Goal: Transaction & Acquisition: Download file/media

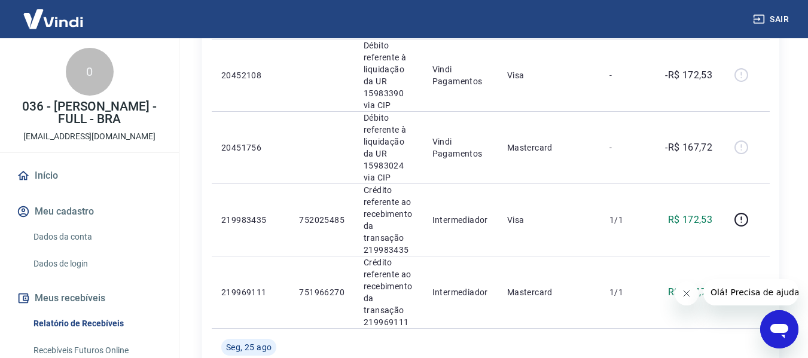
scroll to position [239, 0]
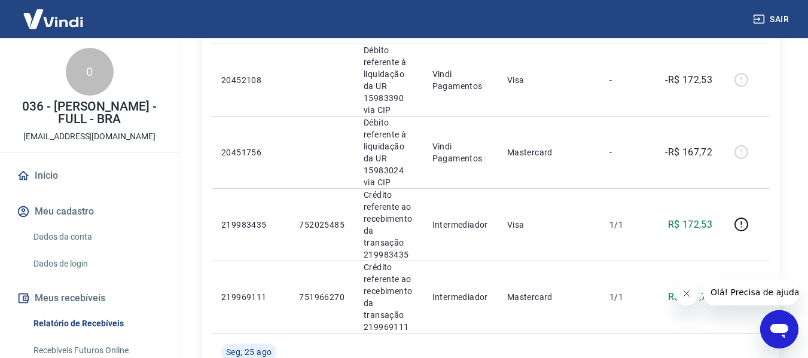
click at [75, 236] on link "Dados da conta" at bounding box center [97, 237] width 136 height 25
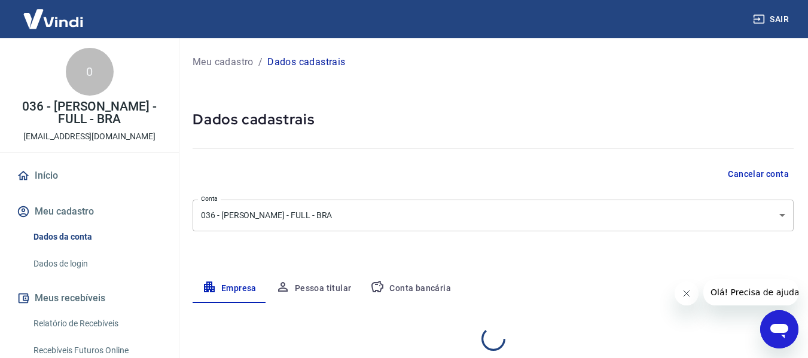
select select "SP"
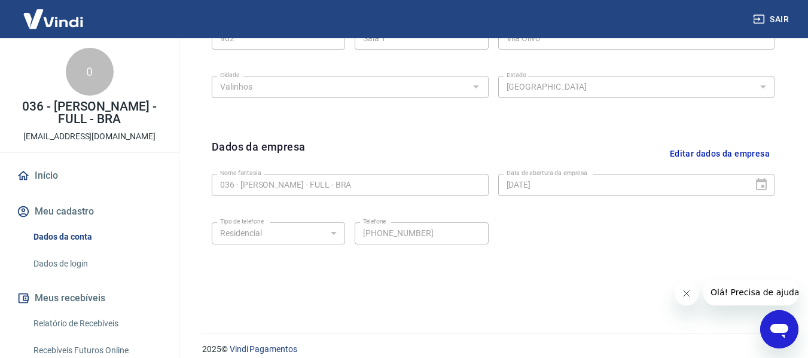
scroll to position [504, 0]
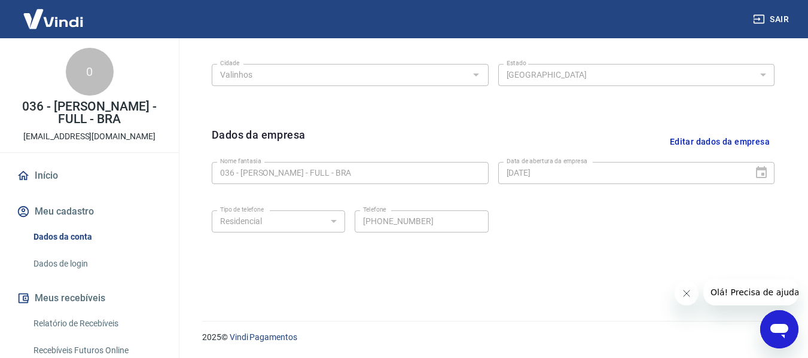
click at [690, 297] on icon "Fechar mensagem da empresa" at bounding box center [687, 294] width 10 height 10
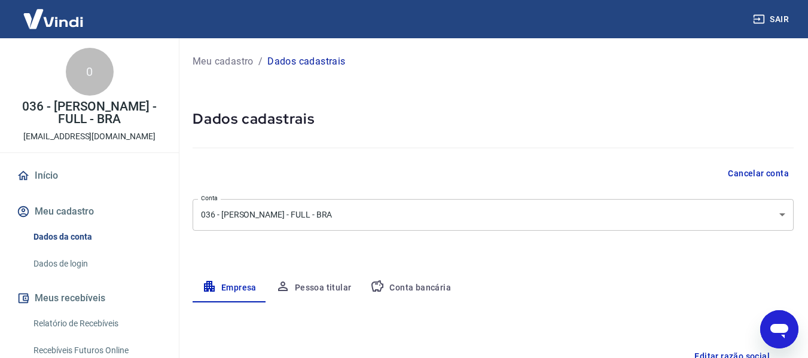
scroll to position [0, 0]
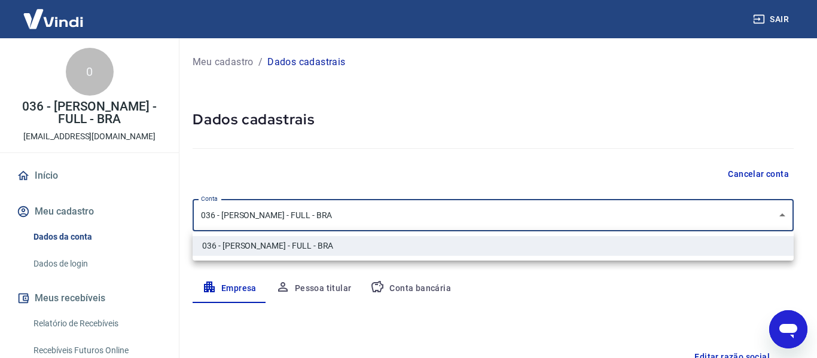
click at [775, 217] on body "Sair 0 036 - [PERSON_NAME] - FULL - BRA [EMAIL_ADDRESS][DOMAIN_NAME] Início Meu…" at bounding box center [408, 179] width 817 height 358
click at [775, 217] on div at bounding box center [408, 179] width 817 height 358
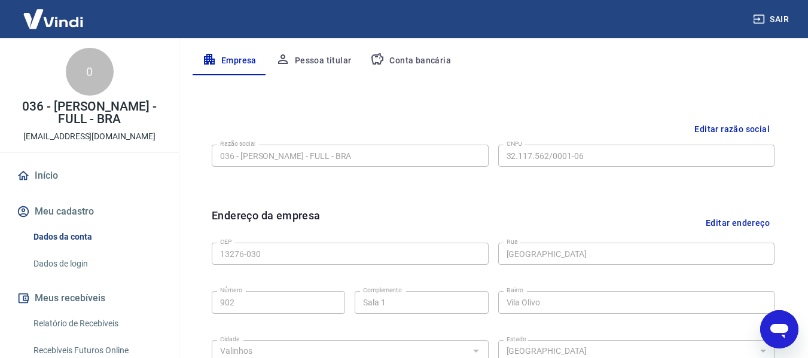
scroll to position [86, 0]
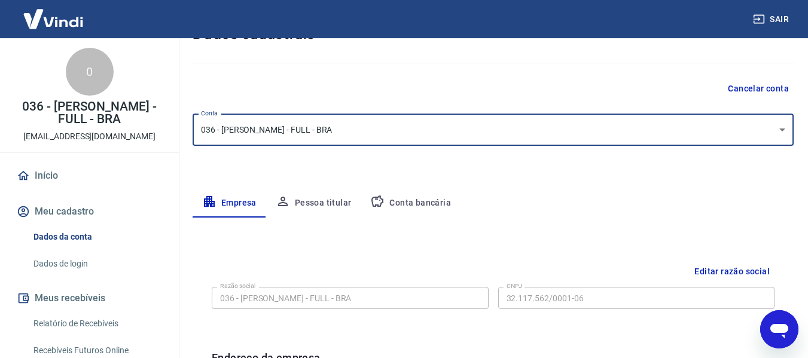
click at [423, 203] on button "Conta bancária" at bounding box center [411, 203] width 100 height 29
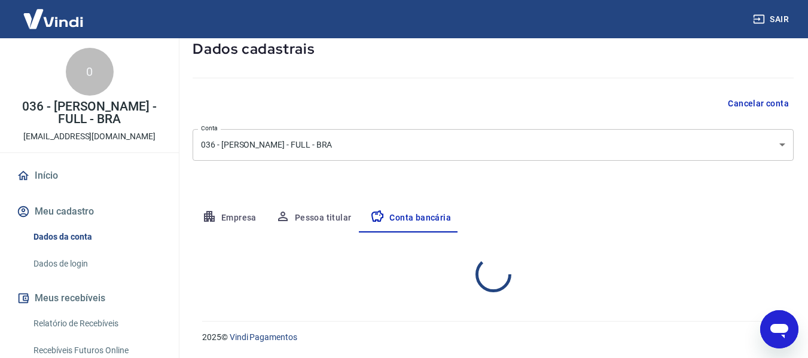
select select "1"
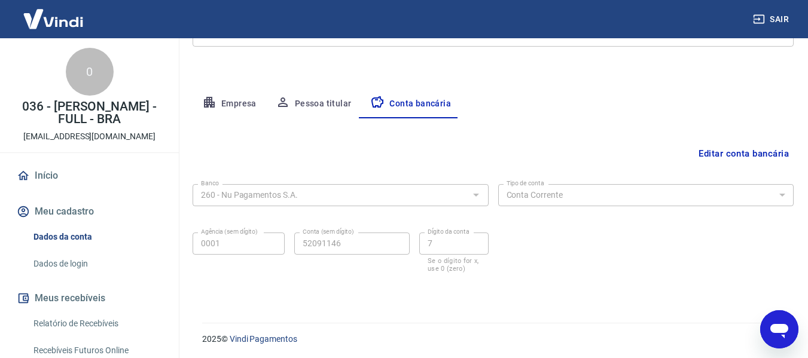
scroll to position [187, 0]
click at [778, 328] on icon "Abrir janela de mensagens" at bounding box center [780, 331] width 18 height 14
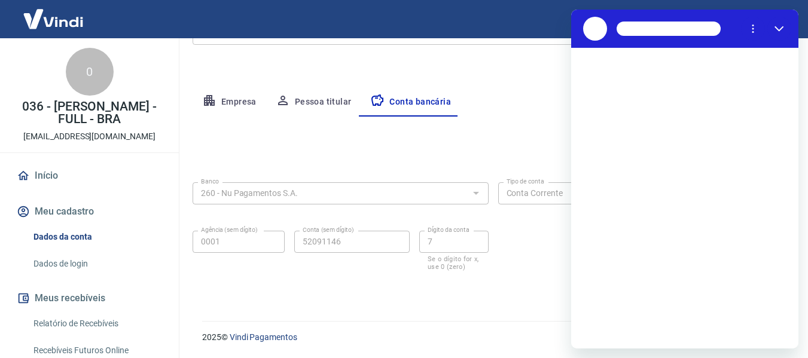
scroll to position [0, 0]
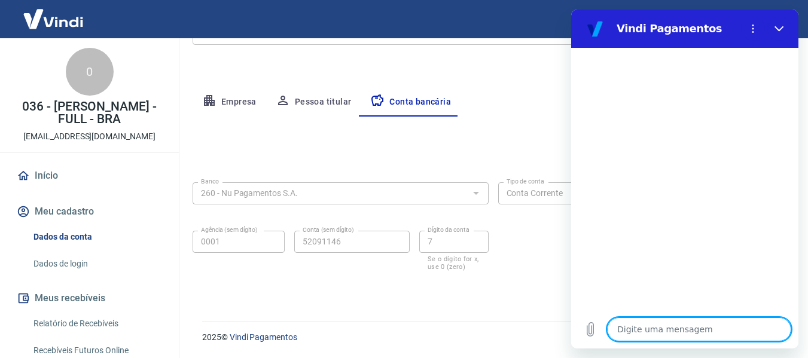
click at [661, 327] on textarea at bounding box center [699, 330] width 184 height 24
type textarea "b"
type textarea "x"
type textarea "bo"
type textarea "x"
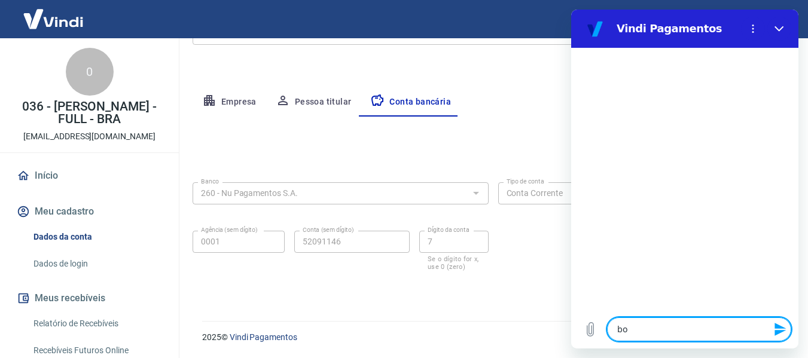
type textarea "boa"
type textarea "x"
type textarea "boa"
type textarea "x"
type textarea "boa t"
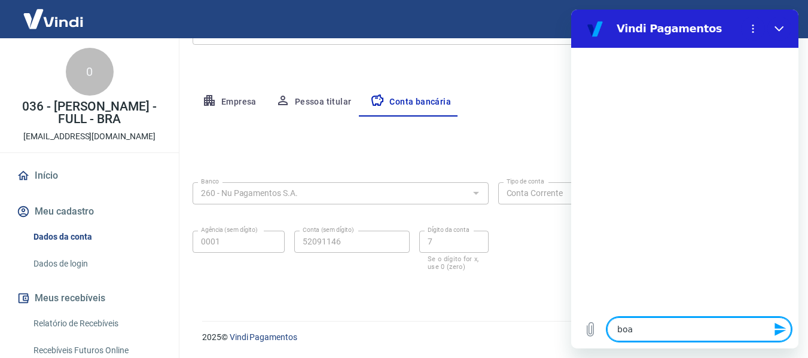
type textarea "x"
type textarea "boa ta"
type textarea "x"
type textarea "boa tar"
type textarea "x"
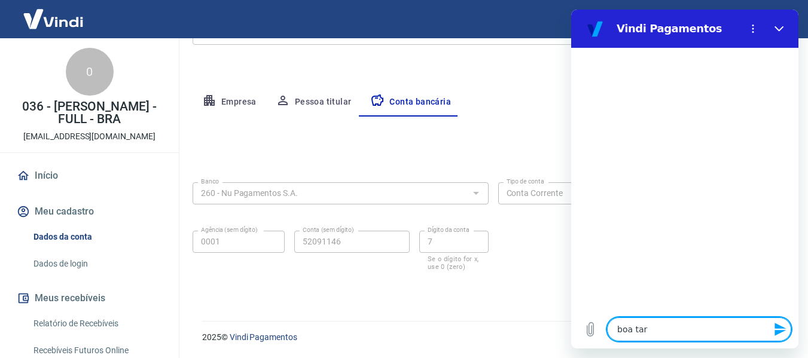
type textarea "boa tard"
type textarea "x"
type textarea "boa tarde"
type textarea "x"
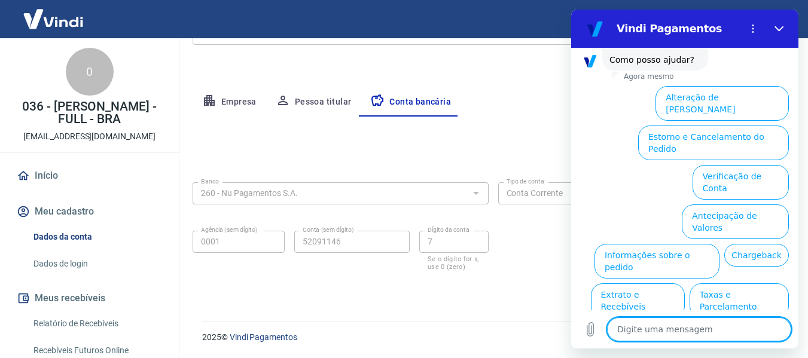
scroll to position [108, 0]
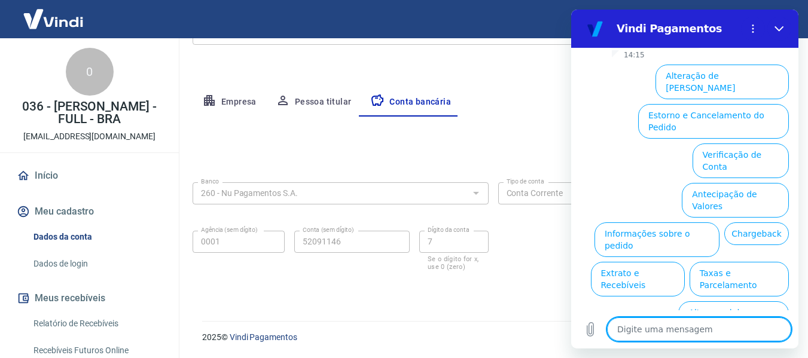
drag, startPoint x: 706, startPoint y: 77, endPoint x: 679, endPoint y: 81, distance: 27.9
click at [705, 77] on button "Alteração de [PERSON_NAME]" at bounding box center [722, 82] width 133 height 35
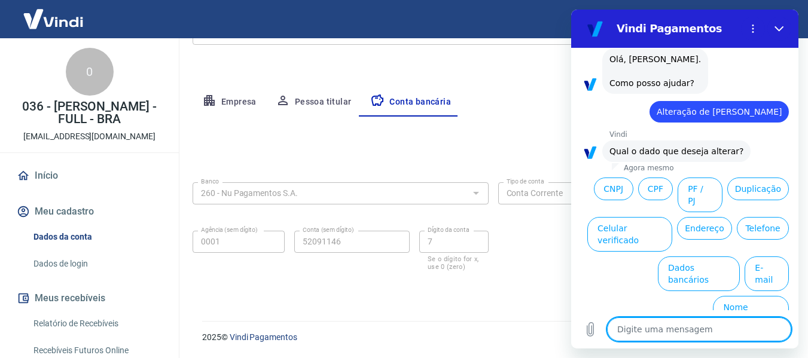
scroll to position [66, 0]
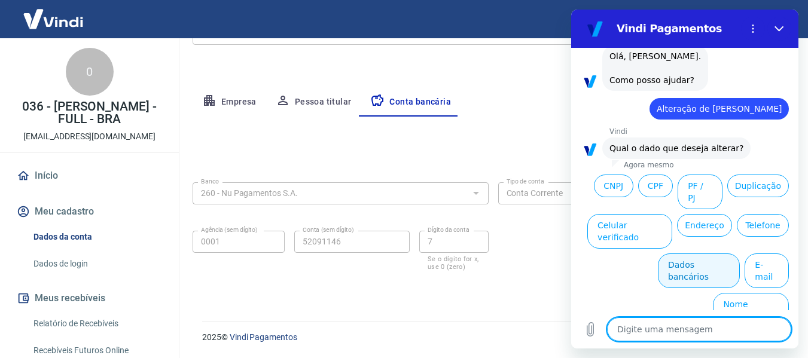
drag, startPoint x: 680, startPoint y: 271, endPoint x: 675, endPoint y: 266, distance: 7.2
click at [679, 270] on button "Dados bancários" at bounding box center [699, 271] width 82 height 35
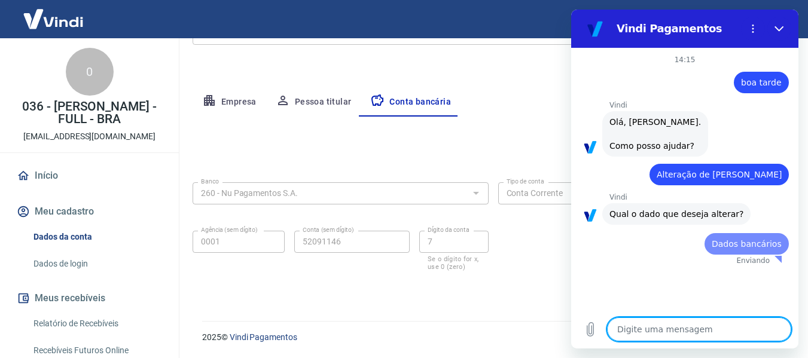
scroll to position [0, 0]
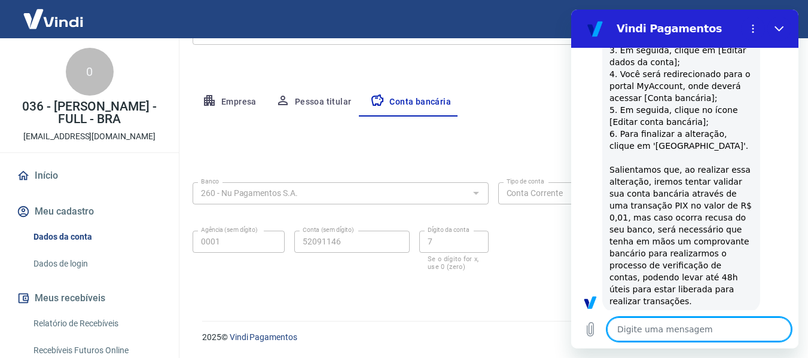
type textarea "x"
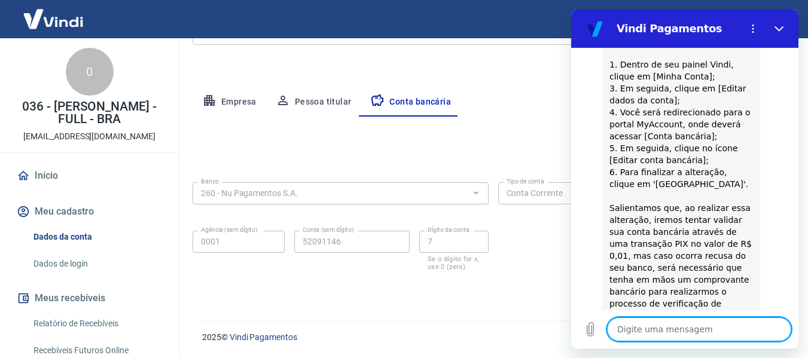
scroll to position [370, 0]
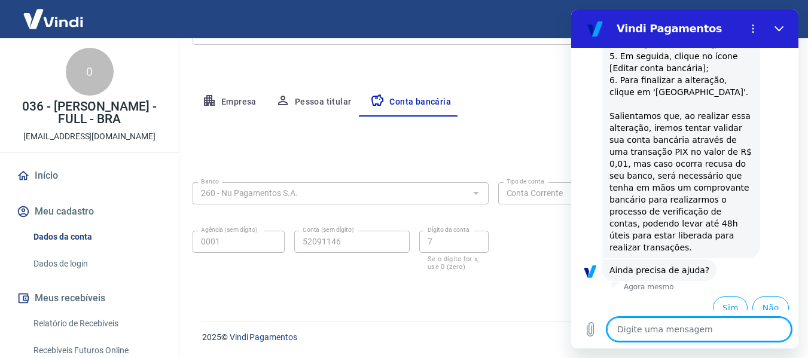
type textarea "c"
type textarea "x"
type textarea "co"
type textarea "x"
type textarea "con"
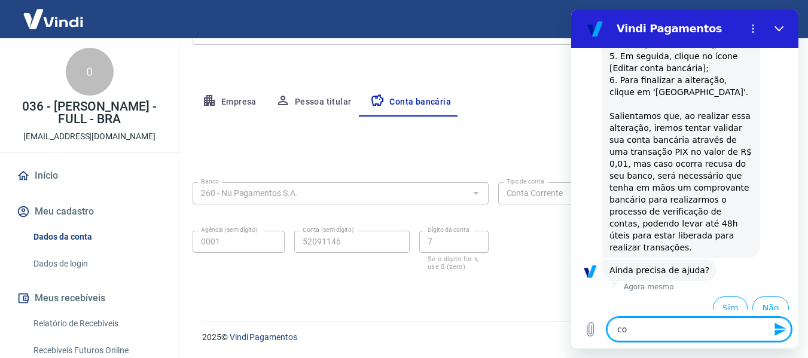
type textarea "x"
type textarea "cons"
type textarea "x"
type textarea "consi"
type textarea "x"
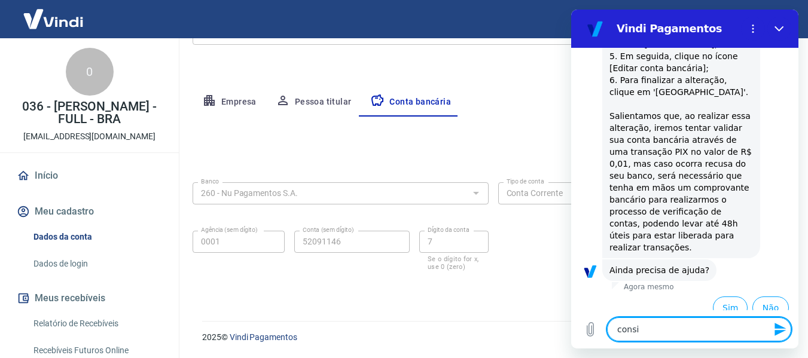
type textarea "consig"
type textarea "x"
type textarea "consigo"
type textarea "x"
type textarea "consigo"
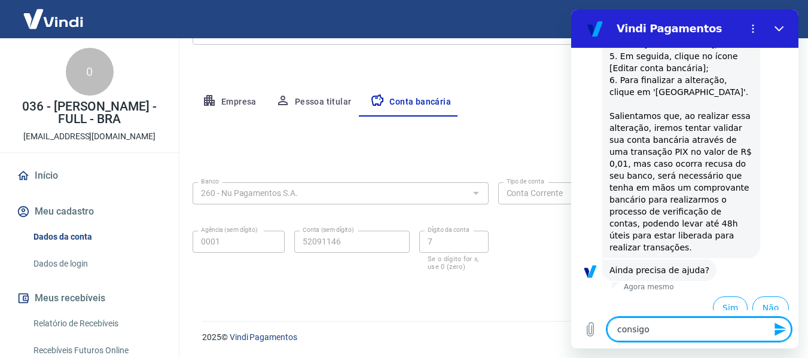
type textarea "x"
type textarea "consigo a"
type textarea "x"
type textarea "consigo al"
type textarea "x"
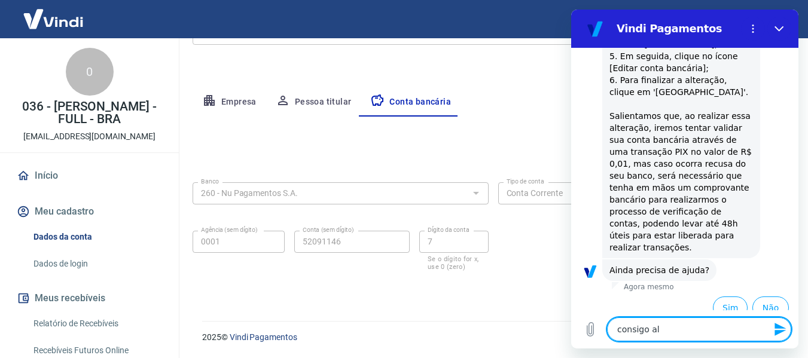
type textarea "consigo alt"
type textarea "x"
type textarea "consigo alte"
type textarea "x"
type textarea "consigo alter"
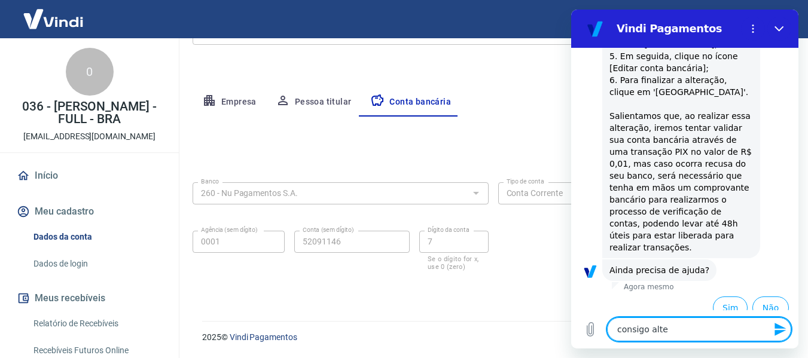
type textarea "x"
type textarea "consigo altera"
type textarea "x"
type textarea "consigo alterar"
type textarea "x"
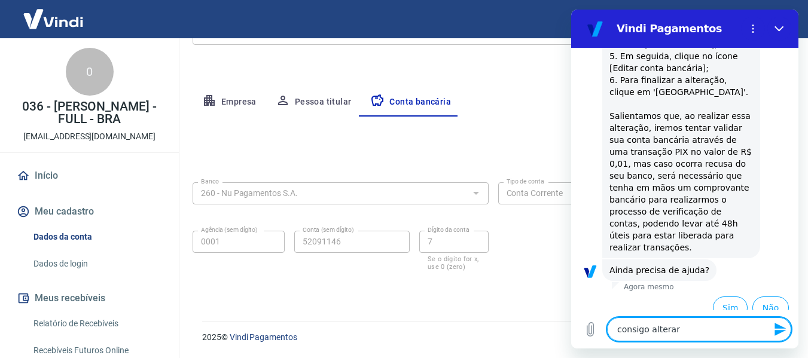
type textarea "consigo alterar"
type textarea "x"
type textarea "consigo alterar a"
type textarea "x"
type textarea "consigo alterar a"
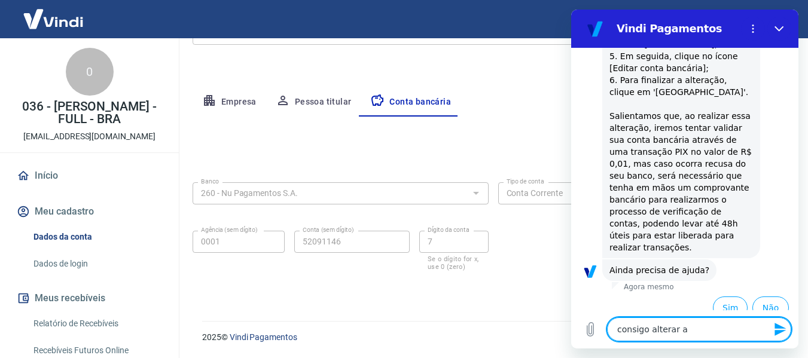
type textarea "x"
type textarea "consigo alterar a c"
type textarea "x"
type textarea "consigo alterar a co"
type textarea "x"
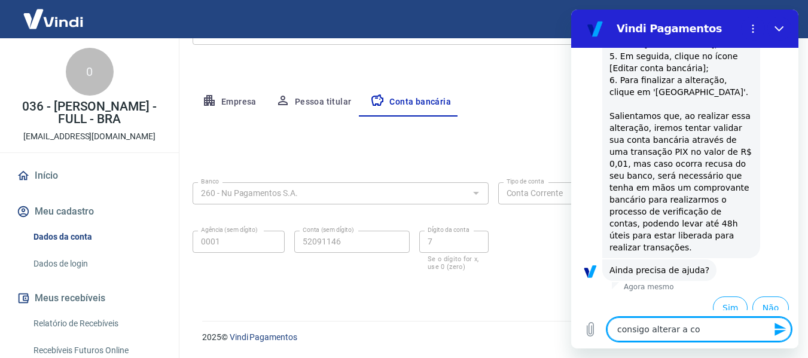
type textarea "consigo alterar a con"
type textarea "x"
type textarea "consigo alterar a cont"
type textarea "x"
type textarea "consigo alterar a conta"
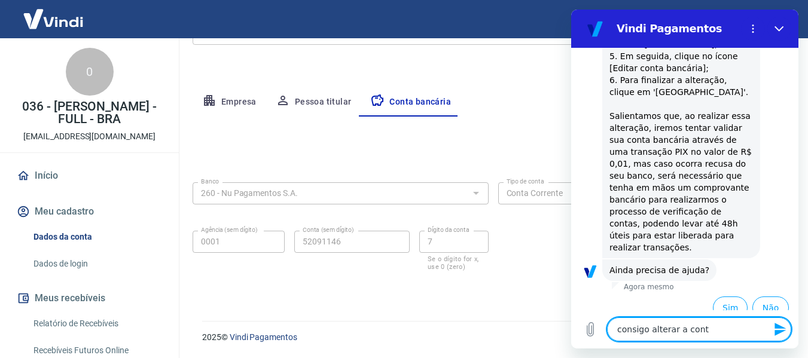
type textarea "x"
type textarea "consigo alterar a conta"
type textarea "x"
type textarea "consigo alterar a conta b"
type textarea "x"
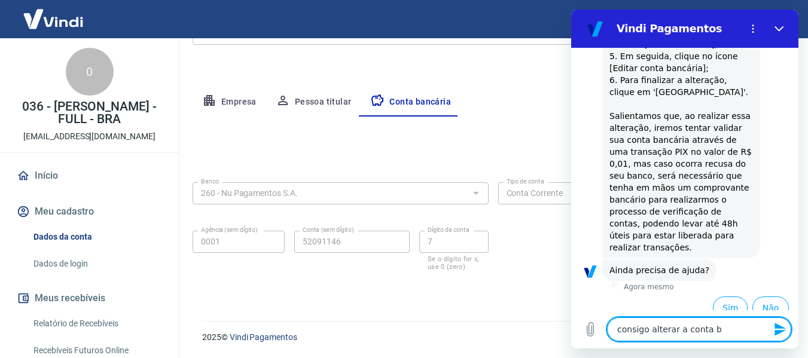
type textarea "consigo alterar a conta ba"
type textarea "x"
type textarea "consigo alterar a conta ban"
type textarea "x"
type textarea "consigo alterar a conta banc"
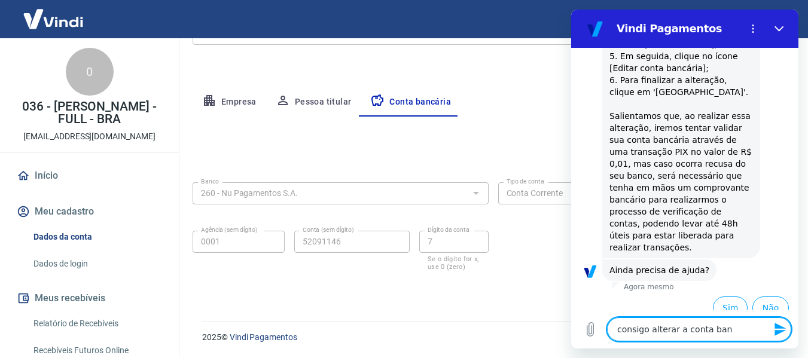
type textarea "x"
type textarea "consigo alterar a conta banca"
type textarea "x"
type textarea "consigo alterar a conta banc"
type textarea "x"
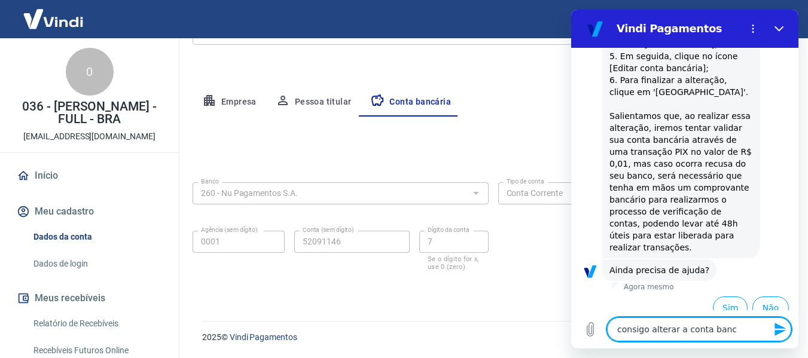
type textarea "consigo alterar a conta bancá"
type textarea "x"
type textarea "consigo alterar a conta bancár"
type textarea "x"
type textarea "consigo alterar a conta bancári"
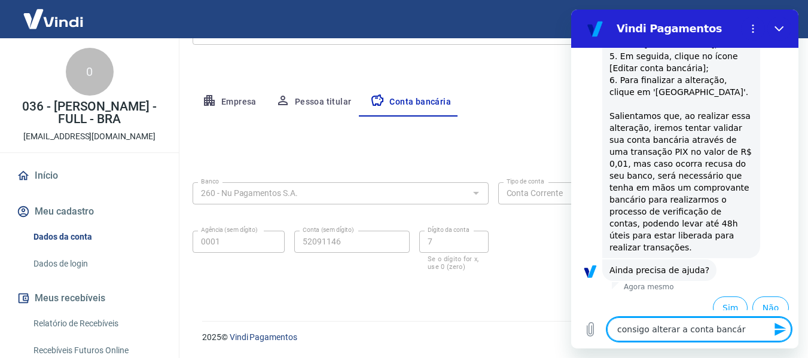
type textarea "x"
type textarea "consigo alterar a conta bancária"
type textarea "x"
type textarea "consigo alterar a conta bancária,"
type textarea "x"
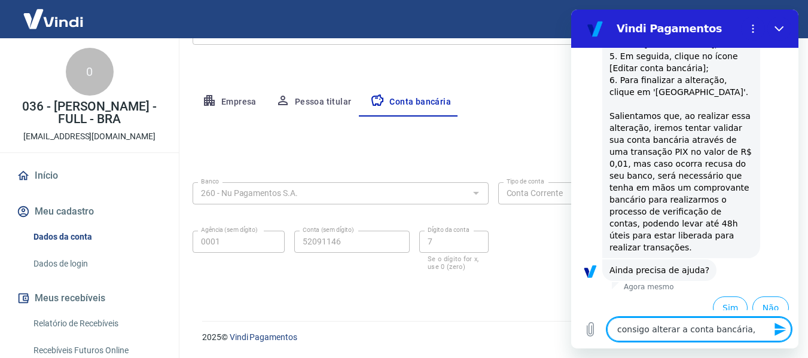
type textarea "consigo alterar a conta bancária,"
type textarea "x"
type textarea "consigo alterar a conta bancária, i"
type textarea "x"
type textarea "consigo alterar a conta bancária, in"
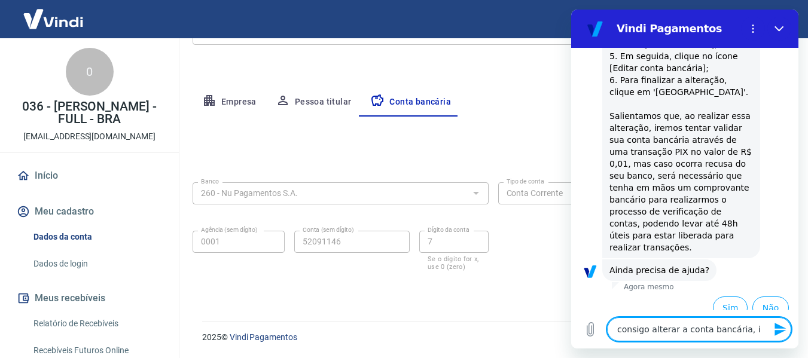
type textarea "x"
type textarea "consigo alterar a conta bancária, inc"
type textarea "x"
type textarea "consigo alterar a conta bancária, inci"
type textarea "x"
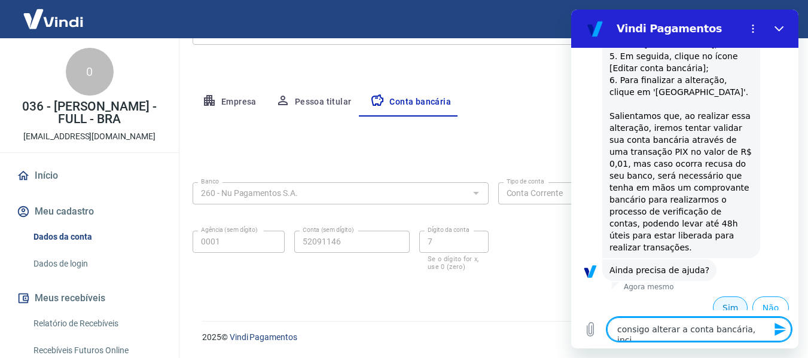
type textarea "consigo alterar a conta bancária, inci"
drag, startPoint x: 716, startPoint y: 294, endPoint x: 655, endPoint y: 219, distance: 97.0
click at [716, 297] on button "Sim" at bounding box center [730, 308] width 35 height 23
type textarea "x"
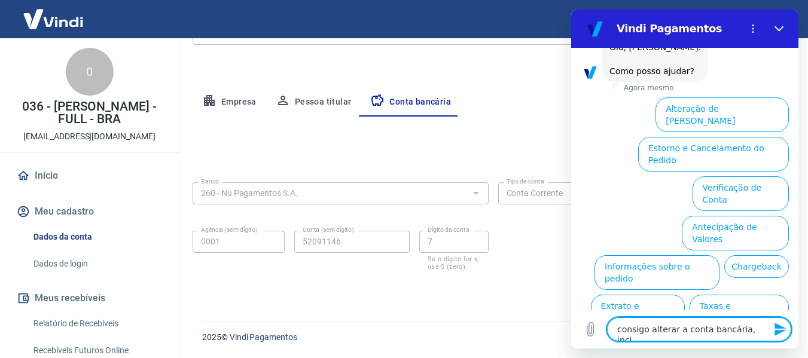
scroll to position [682, 0]
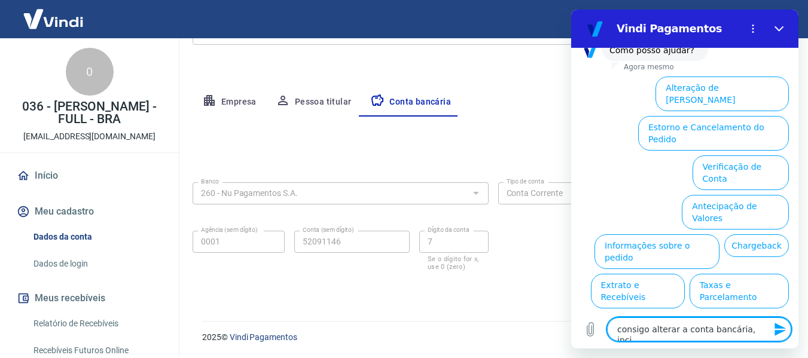
type textarea "consigo alterar a conta bancária, inc"
type textarea "x"
type textarea "consigo alterar a conta bancária, in"
type textarea "x"
type textarea "consigo alterar a conta bancária, ind"
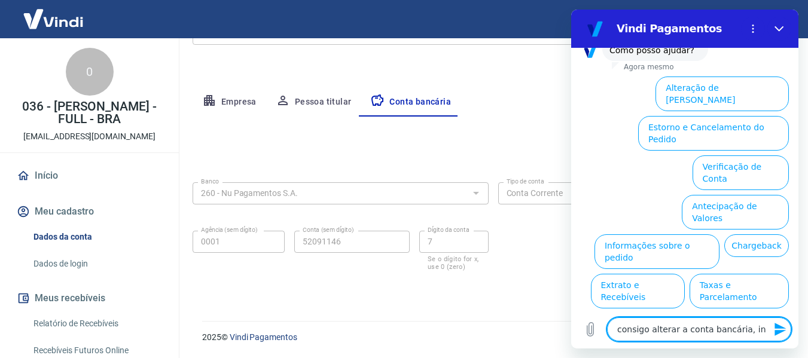
type textarea "x"
type textarea "consigo alterar a conta bancária, [DEMOGRAPHIC_DATA]"
type textarea "x"
type textarea "consigo alterar a conta bancária, indic"
type textarea "x"
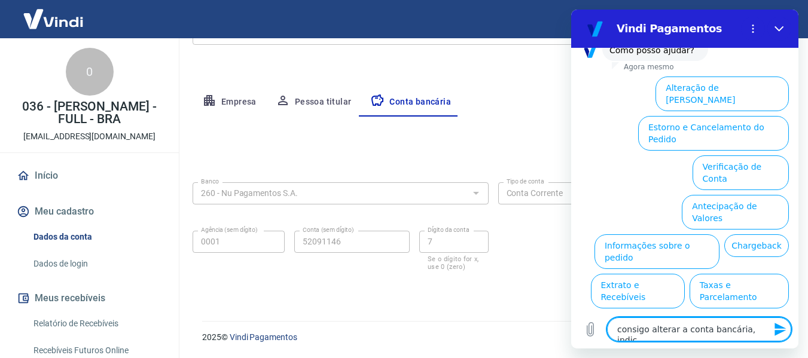
type textarea "consigo alterar a conta bancária, indica"
type textarea "x"
type textarea "consigo alterar a conta bancária, indican"
type textarea "x"
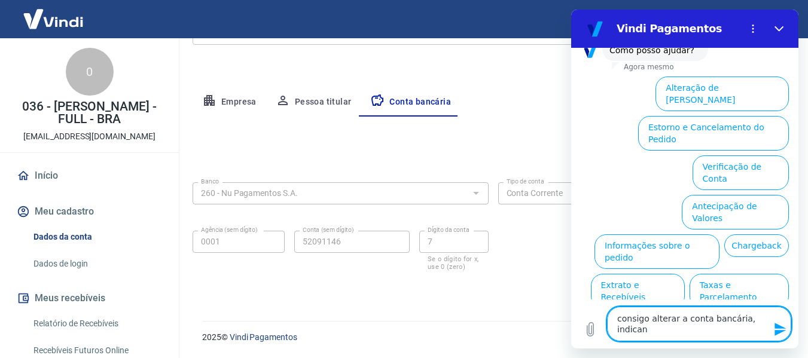
type textarea "consigo alterar a conta bancária, indicand"
type textarea "x"
type textarea "consigo alterar a conta bancária, indicando"
type textarea "x"
type textarea "consigo alterar a conta bancária, indicando"
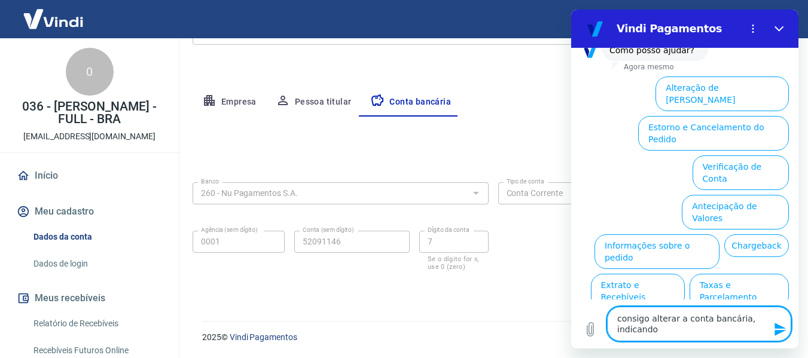
type textarea "x"
type textarea "consigo alterar a conta bancária, indicando c"
type textarea "x"
type textarea "consigo alterar a conta bancária, indicando co"
type textarea "x"
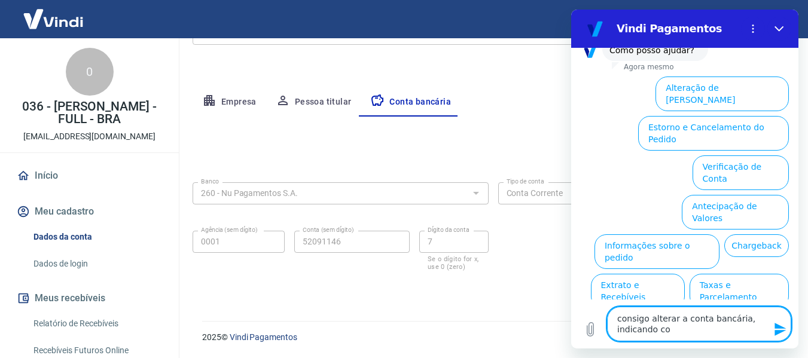
type textarea "consigo alterar a conta bancária, indicando con"
type textarea "x"
type textarea "consigo alterar a conta bancária, indicando cont"
type textarea "x"
type textarea "consigo alterar a conta bancária, indicando conta"
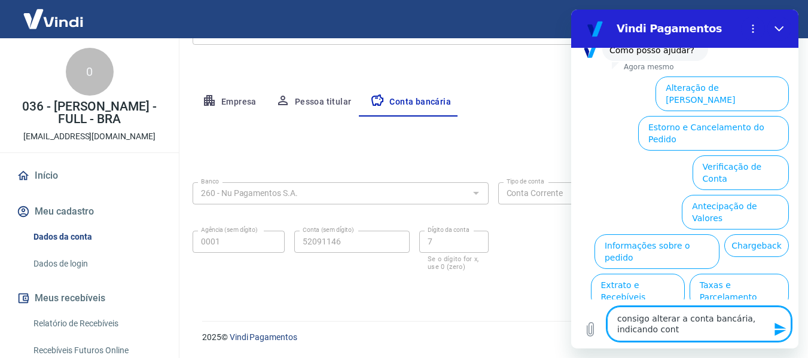
type textarea "x"
type textarea "consigo alterar a conta bancária, indicando conta"
type textarea "x"
type textarea "consigo alterar a conta bancária, indicando conta d"
type textarea "x"
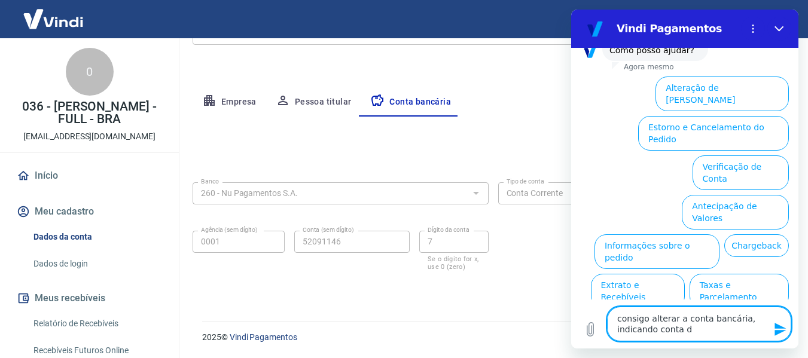
type textarea "consigo alterar a conta bancária, indicando conta di"
type textarea "x"
type textarea "consigo alterar a conta bancária, indicando conta div"
type textarea "x"
type textarea "consigo alterar a conta bancária, indicando conta dive"
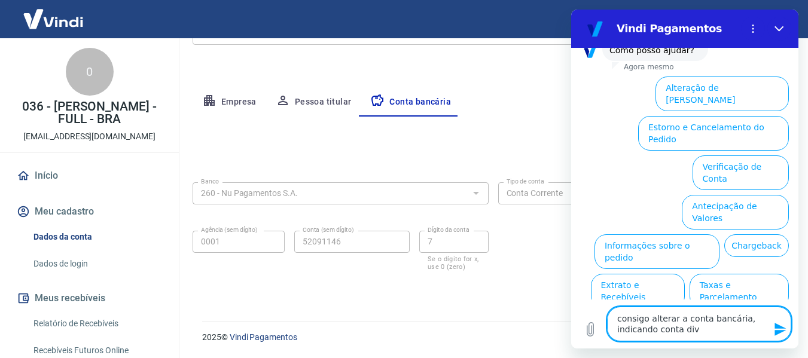
type textarea "x"
type textarea "consigo alterar a conta bancária, indicando conta diver"
type textarea "x"
type textarea "consigo alterar a conta bancária, indicando conta divers"
type textarea "x"
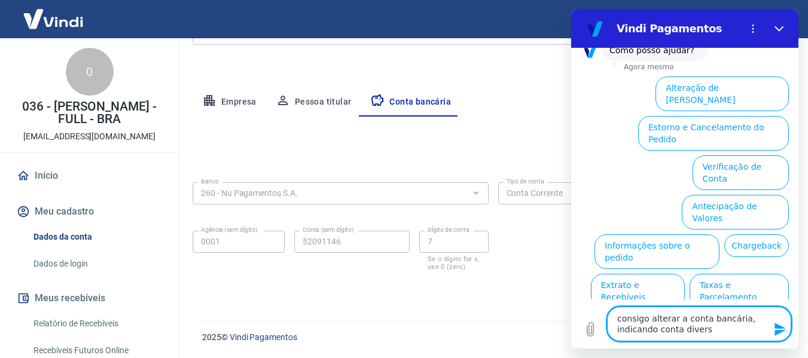
type textarea "consigo alterar a conta bancária, indicando conta diversa"
type textarea "x"
type textarea "consigo alterar a conta bancária, indicando conta diversa"
type textarea "x"
type textarea "consigo alterar a conta bancária, indicando conta diversa d"
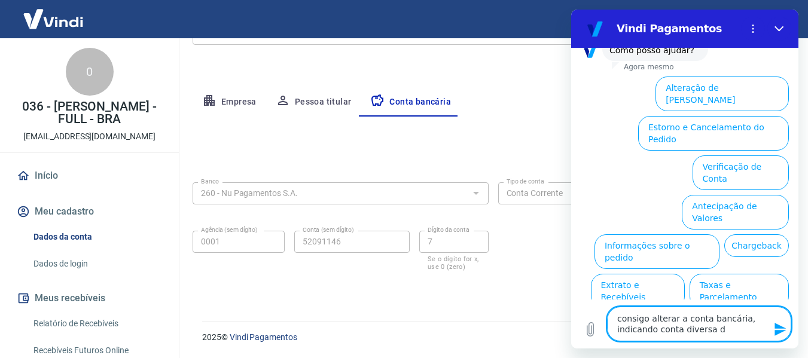
type textarea "x"
type textarea "consigo alterar a conta bancária, indicando conta diversa do"
type textarea "x"
type textarea "consigo alterar a conta bancária, indicando conta diversa do"
type textarea "x"
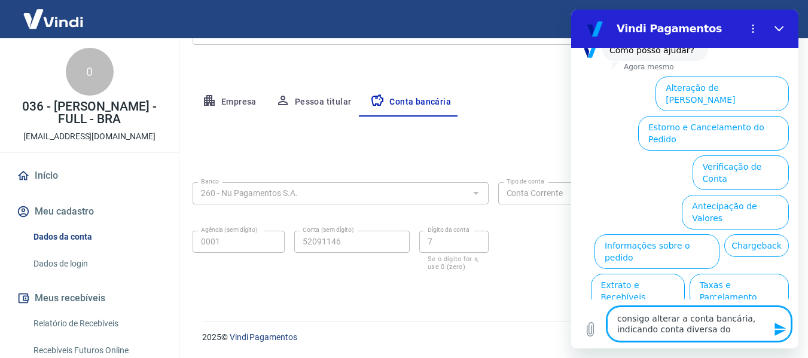
type textarea "consigo alterar a conta bancária, indicando conta diversa do c"
type textarea "x"
type textarea "consigo alterar a conta bancária, indicando conta diversa do cn"
type textarea "x"
type textarea "consigo alterar a conta bancária, indicando conta diversa do cnp"
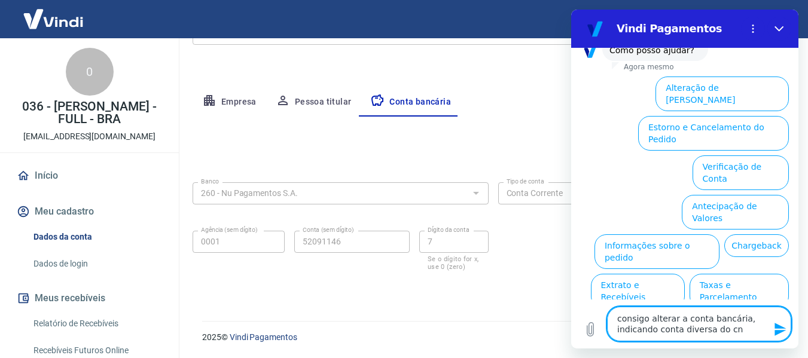
type textarea "x"
type textarea "consigo alterar a conta bancária, indicando conta diversa do cnpj"
type textarea "x"
type textarea "consigo alterar a conta bancária, indicando conta diversa do cnpj"
type textarea "x"
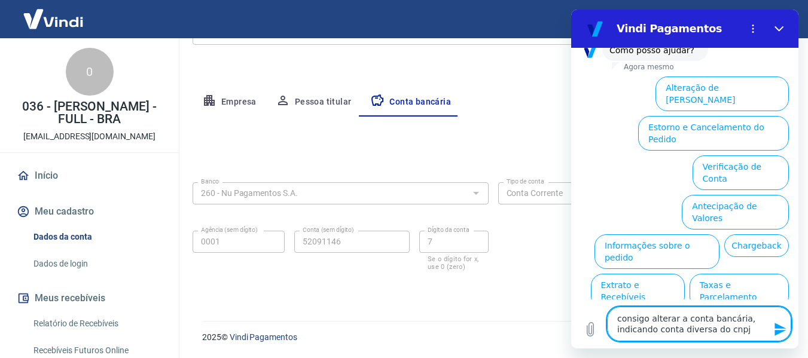
type textarea "consigo alterar a conta bancária, indicando conta diversa do cnpj ?"
type textarea "x"
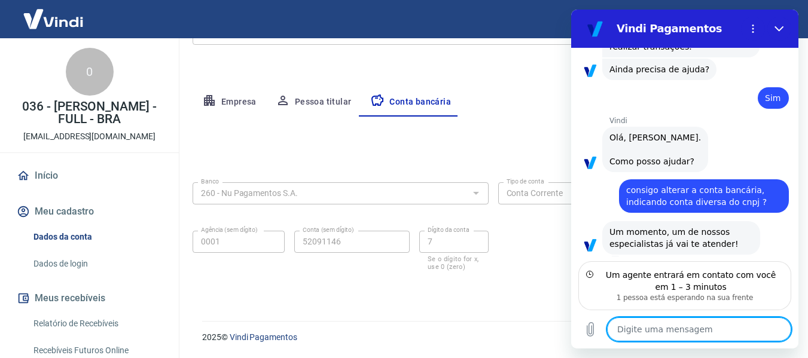
scroll to position [559, 0]
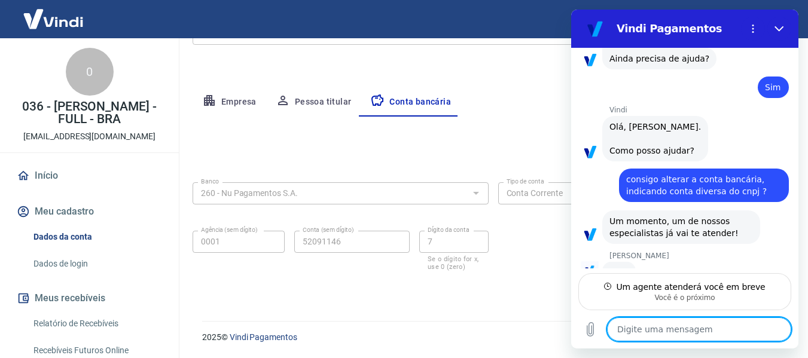
type textarea "x"
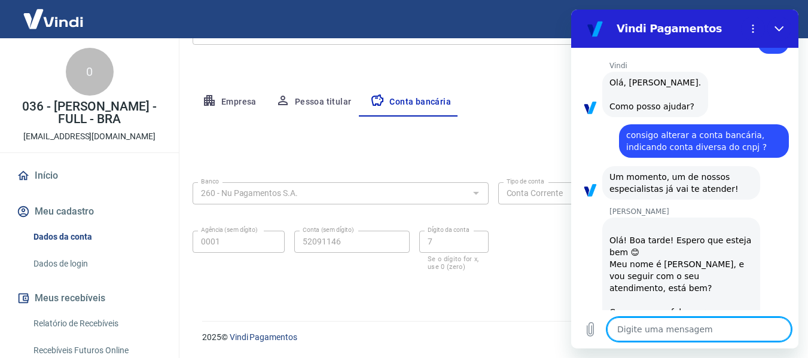
scroll to position [628, 0]
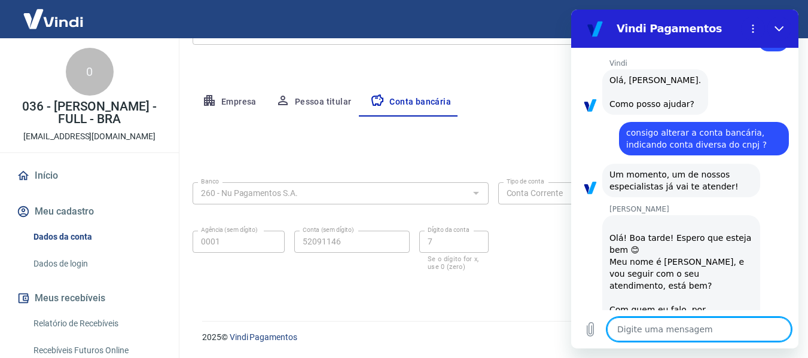
type textarea "C"
type textarea "x"
type textarea "Ca"
type textarea "x"
type textarea "Car"
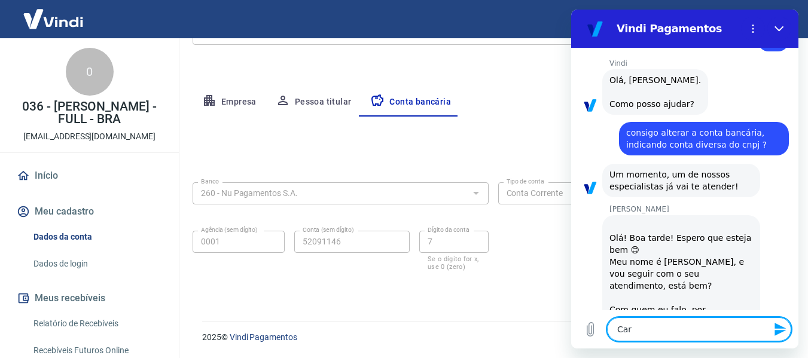
type textarea "x"
type textarea "[PERSON_NAME]"
type textarea "x"
type textarea "[PERSON_NAME]"
type textarea "x"
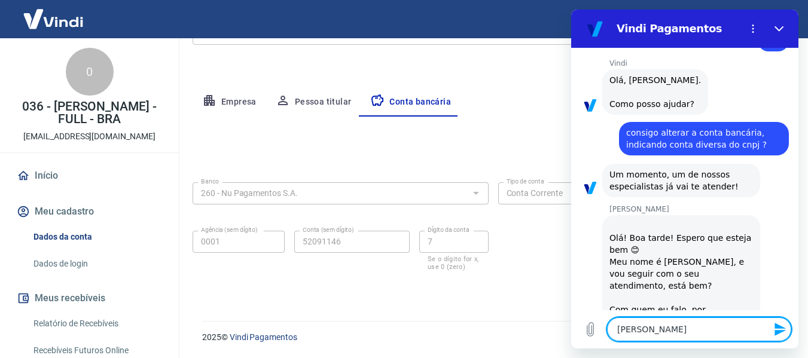
type textarea "[PERSON_NAME]"
type textarea "x"
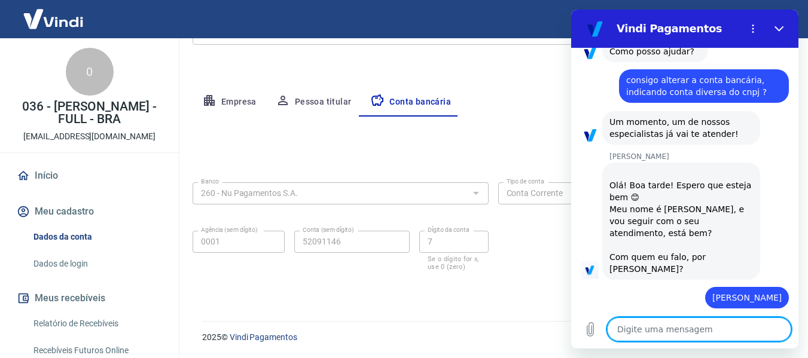
scroll to position [680, 0]
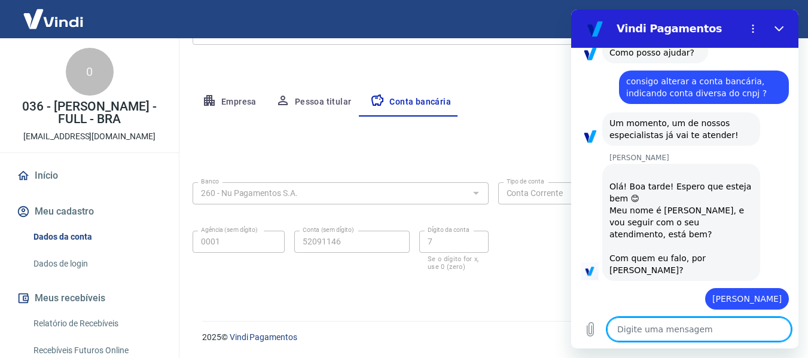
type textarea "x"
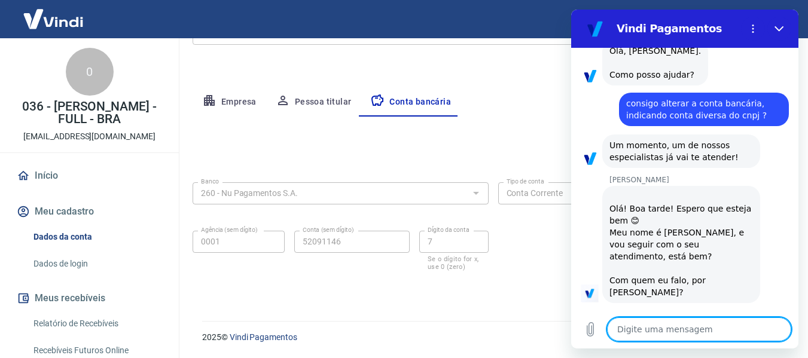
scroll to position [637, 0]
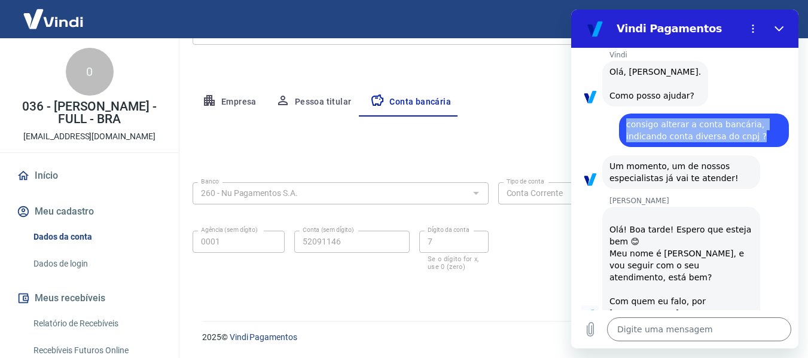
drag, startPoint x: 628, startPoint y: 112, endPoint x: 758, endPoint y: 128, distance: 130.2
click at [758, 128] on div "diz: consigo alterar a conta bancária, indicando conta diversa do cnpj ?" at bounding box center [704, 131] width 170 height 34
copy span "consigo alterar a conta bancária, indicando conta diversa do cnpj ?"
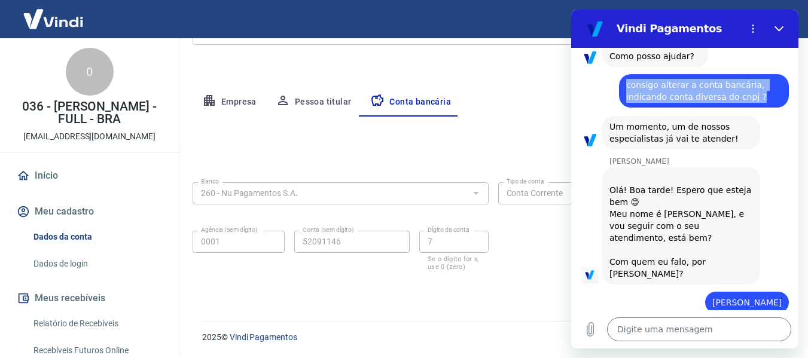
scroll to position [696, 0]
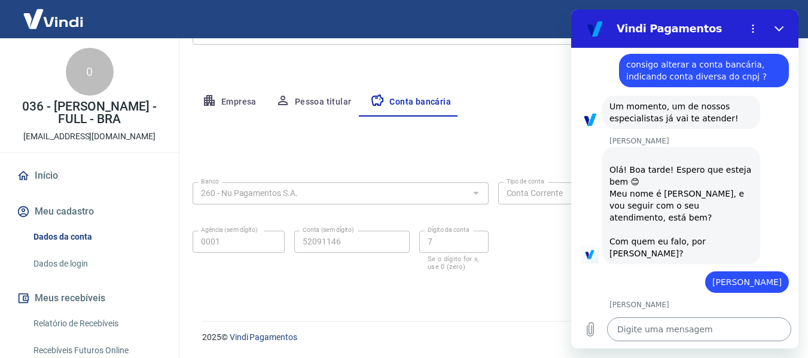
click at [659, 328] on textarea at bounding box center [699, 330] width 184 height 24
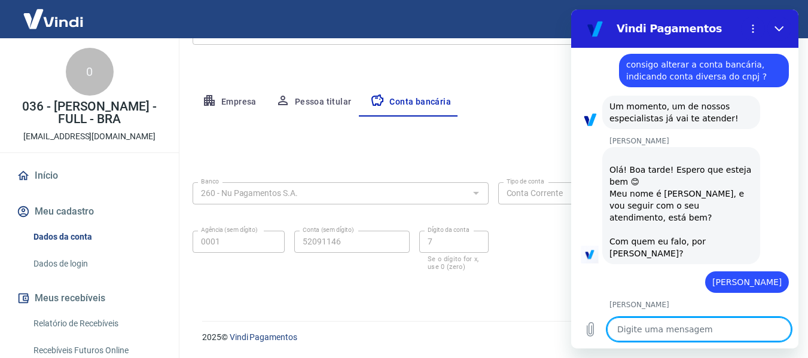
paste textarea "consigo alterar a conta bancária, indicando conta diversa do cnpj ?"
type textarea "consigo alterar a conta bancária, indicando conta diversa do cnpj ?"
type textarea "x"
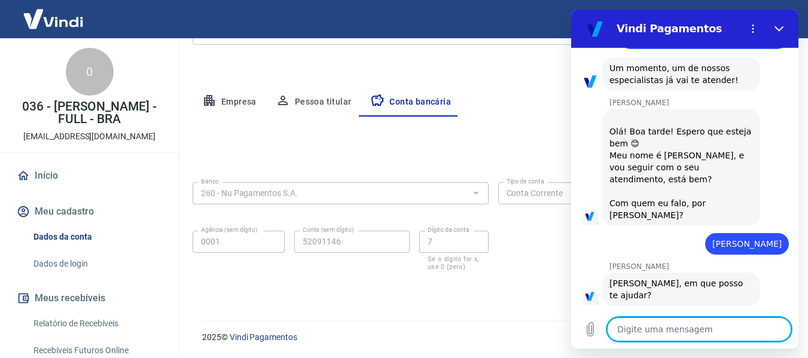
scroll to position [737, 0]
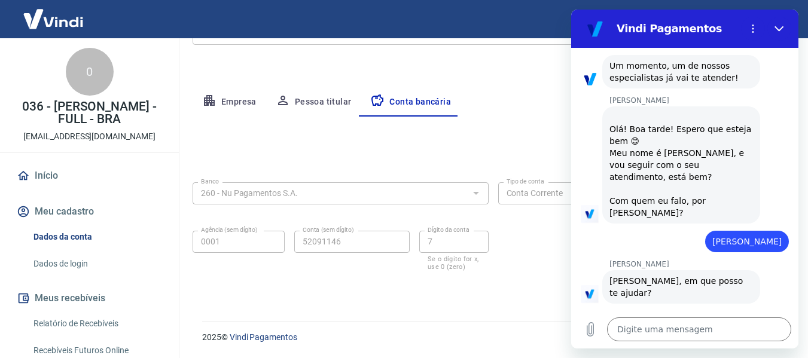
type textarea "x"
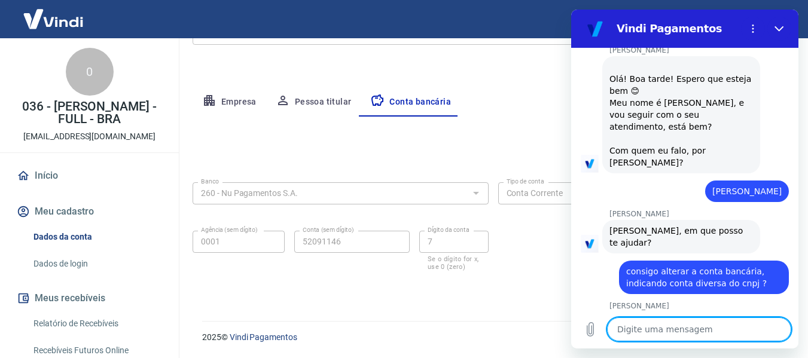
scroll to position [789, 0]
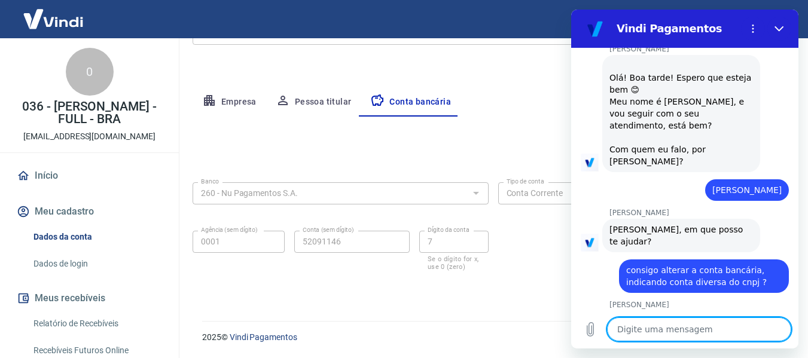
type textarea "c"
type textarea "x"
type textarea "ce"
type textarea "x"
type textarea "cer"
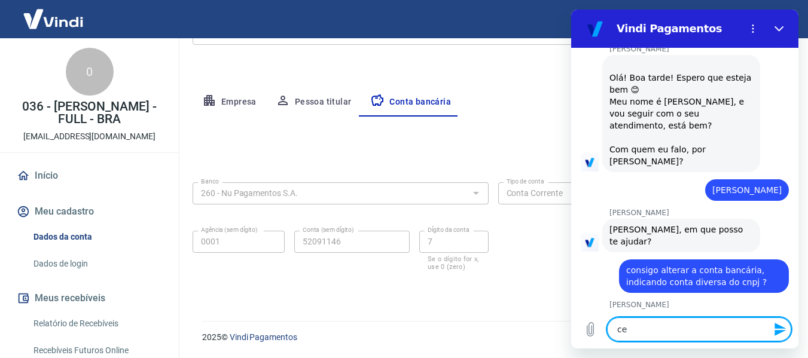
type textarea "x"
type textarea "cert"
type textarea "x"
type textarea "certo"
type textarea "x"
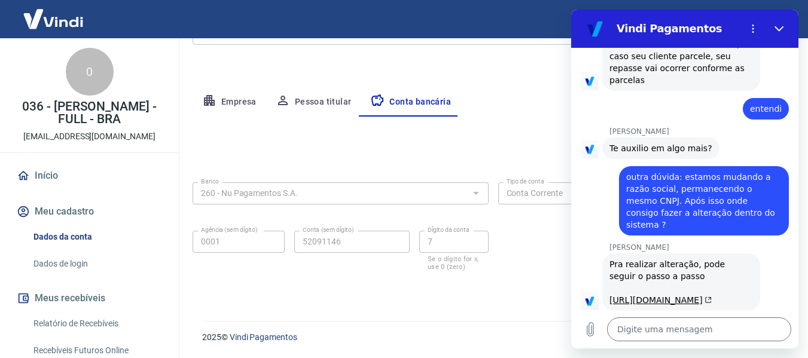
scroll to position [1557, 0]
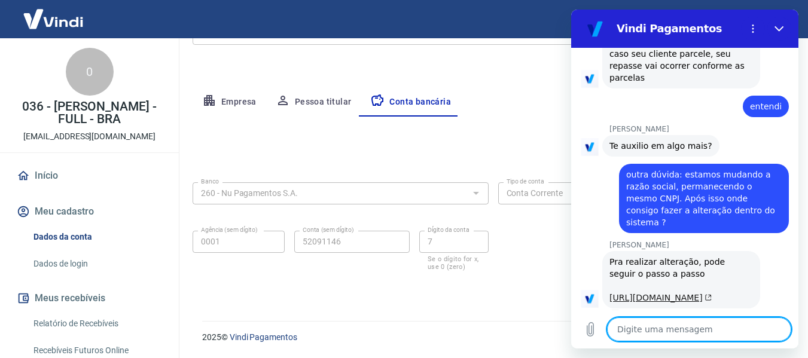
click at [665, 293] on link "[URL][DOMAIN_NAME]" at bounding box center [661, 298] width 102 height 10
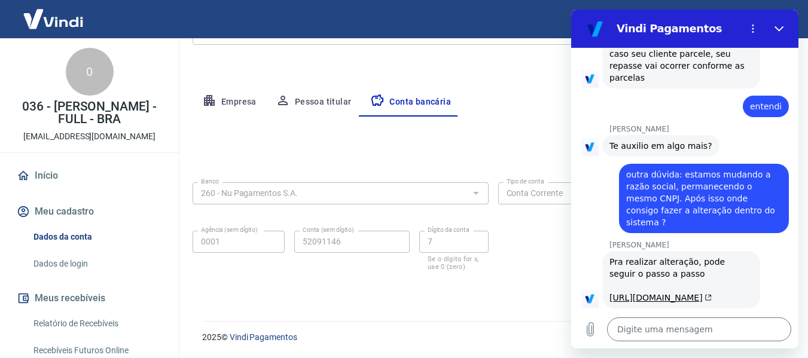
click at [467, 143] on div "Editar conta bancária" at bounding box center [493, 152] width 601 height 23
click at [224, 98] on button "Empresa" at bounding box center [230, 102] width 74 height 29
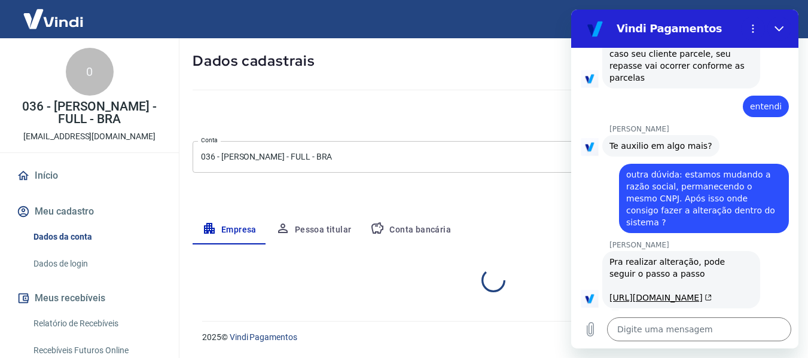
scroll to position [187, 0]
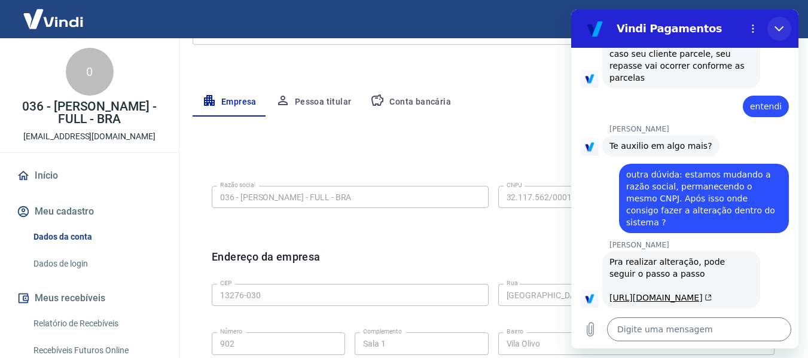
click at [777, 26] on icon "Fechar" at bounding box center [780, 29] width 10 height 10
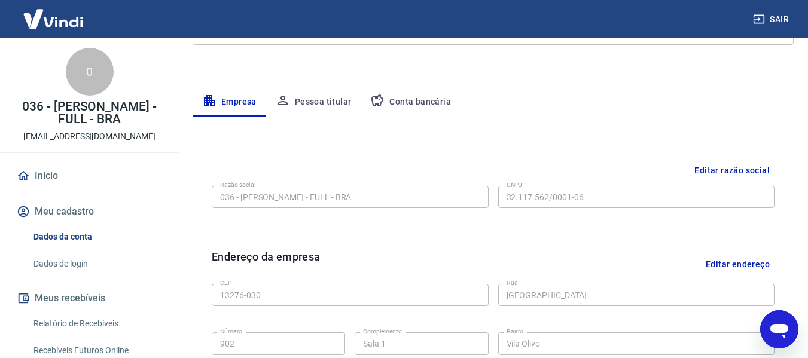
click at [772, 333] on icon "Abrir janela de mensagens" at bounding box center [780, 330] width 22 height 22
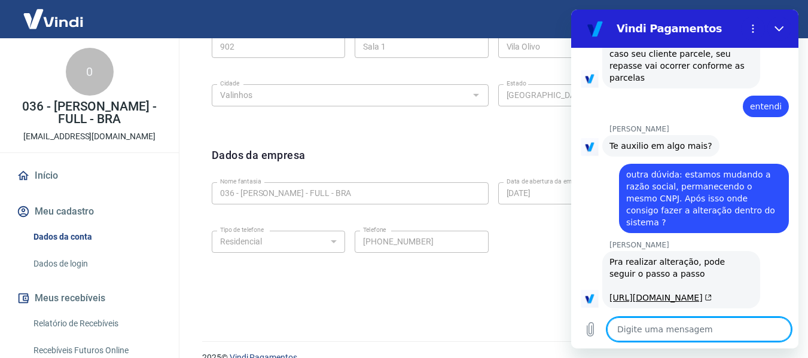
scroll to position [486, 0]
drag, startPoint x: 654, startPoint y: 330, endPoint x: 661, endPoint y: 330, distance: 7.2
click at [655, 330] on textarea at bounding box center [699, 330] width 184 height 24
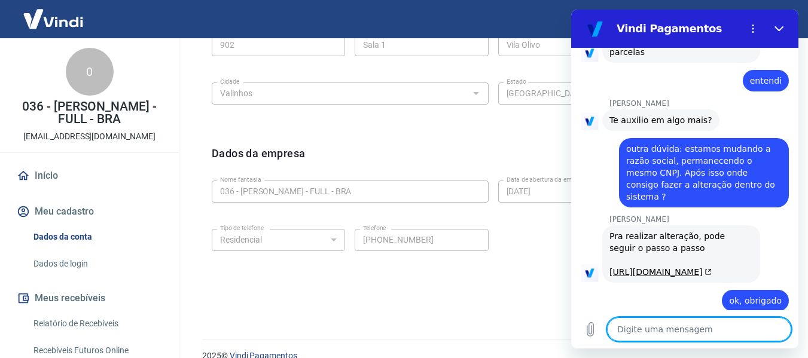
scroll to position [1586, 0]
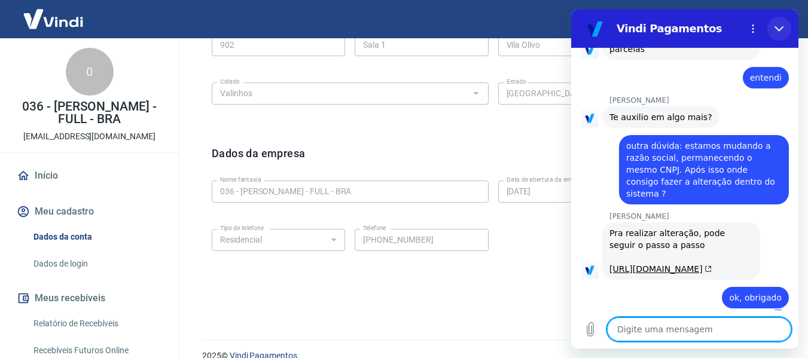
click at [783, 26] on icon "Fechar" at bounding box center [779, 28] width 9 height 5
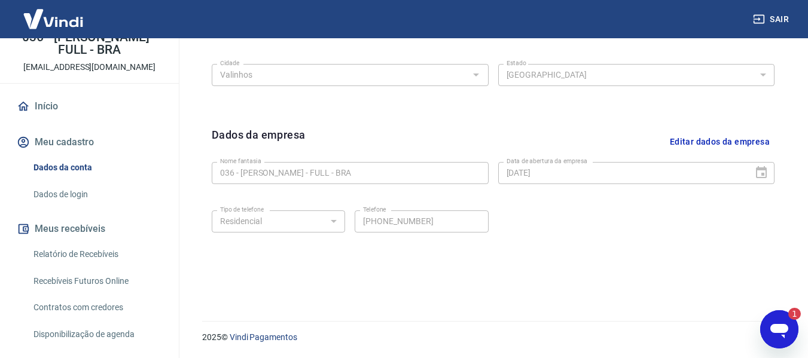
scroll to position [0, 0]
click at [772, 319] on icon "Abrir janela de mensagens, 1 mensagem não lida" at bounding box center [780, 330] width 22 height 22
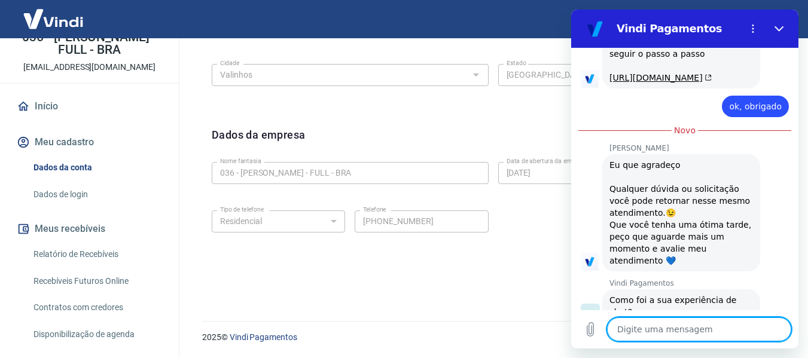
scroll to position [1807, 0]
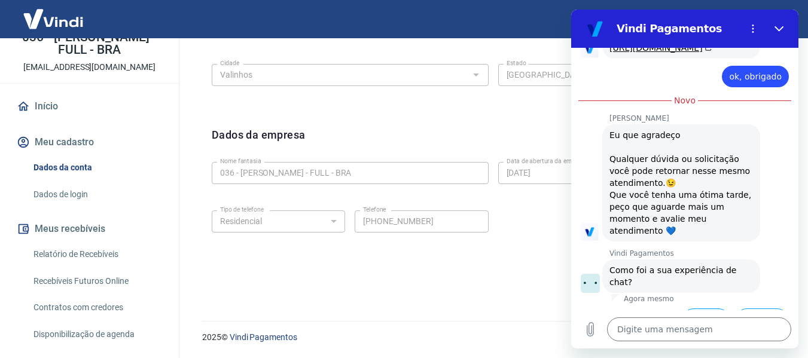
click at [698, 309] on button "Boa 👍" at bounding box center [706, 326] width 48 height 35
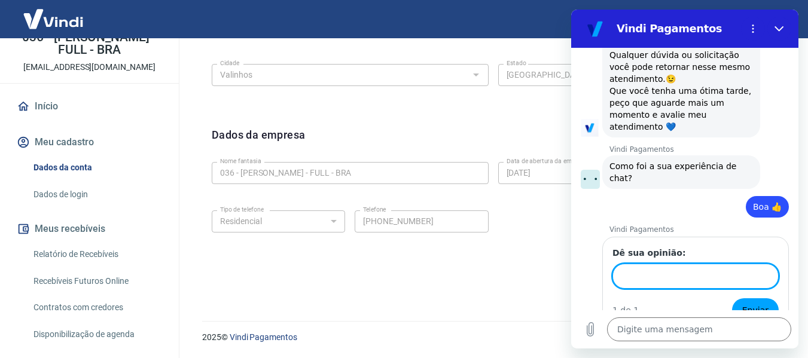
scroll to position [1910, 0]
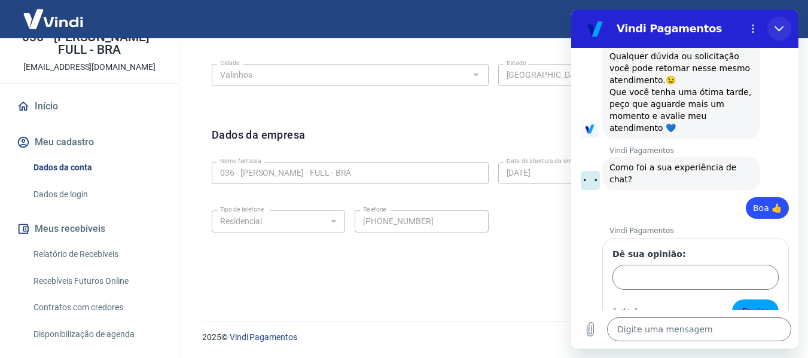
drag, startPoint x: 781, startPoint y: 25, endPoint x: 1079, endPoint y: 152, distance: 323.3
click at [781, 25] on icon "Fechar" at bounding box center [780, 29] width 10 height 10
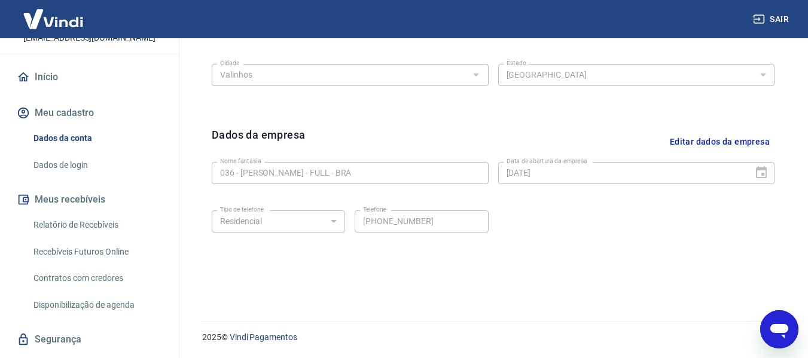
scroll to position [120, 0]
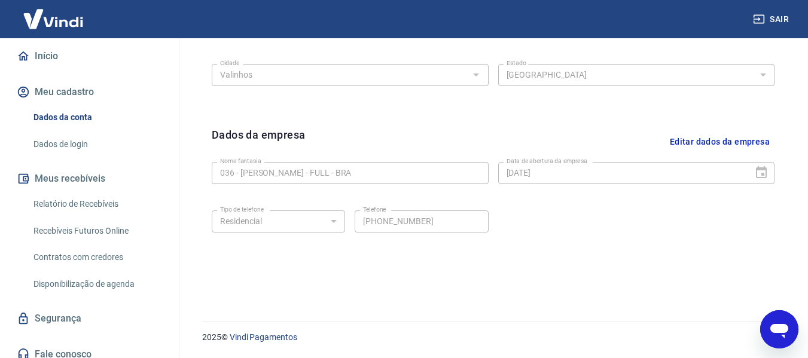
click at [85, 205] on link "Relatório de Recebíveis" at bounding box center [97, 204] width 136 height 25
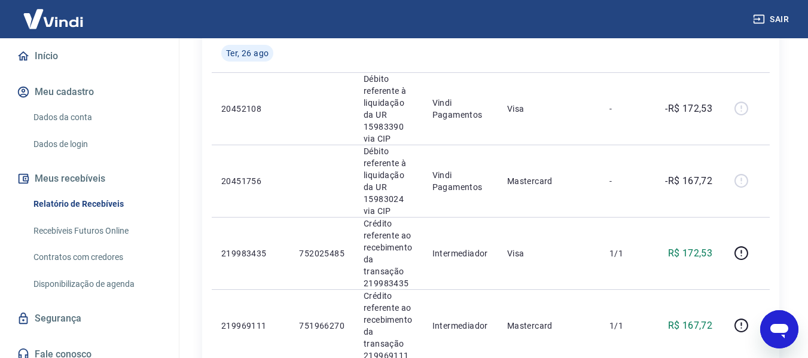
scroll to position [239, 0]
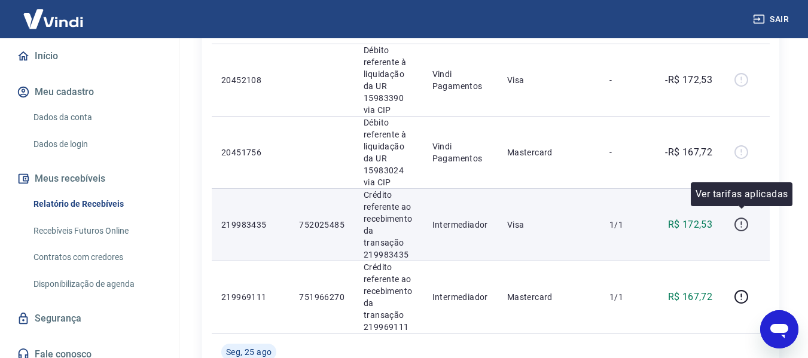
click at [743, 218] on icon "button" at bounding box center [741, 224] width 15 height 15
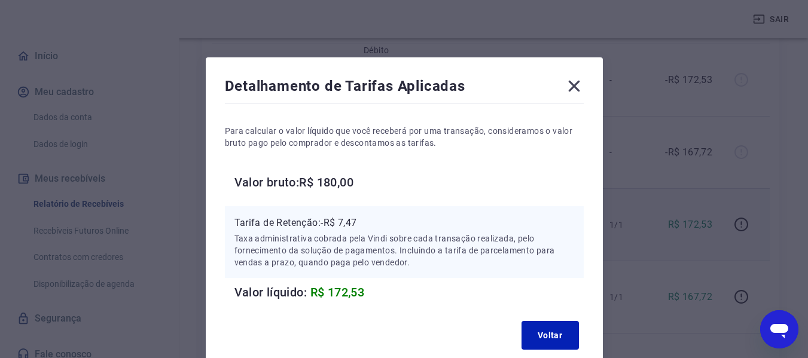
click at [568, 85] on icon at bounding box center [574, 86] width 19 height 19
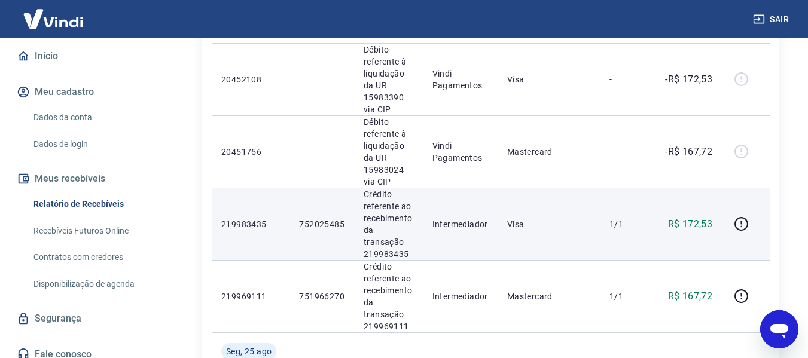
scroll to position [299, 0]
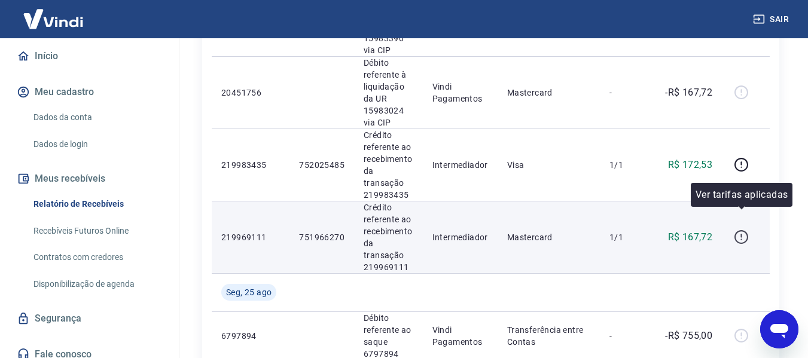
click at [741, 230] on icon "button" at bounding box center [741, 237] width 15 height 15
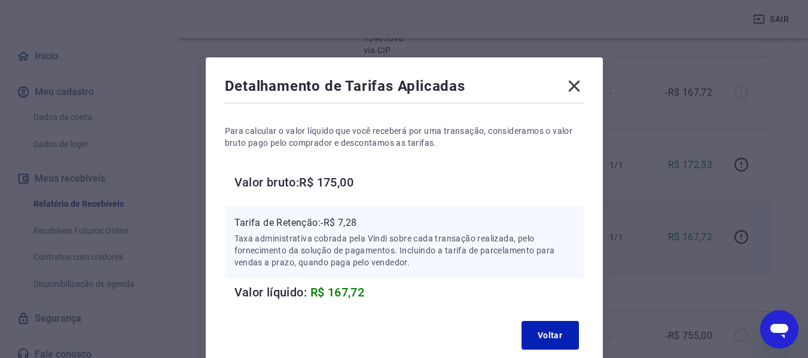
click at [581, 81] on icon at bounding box center [574, 86] width 19 height 19
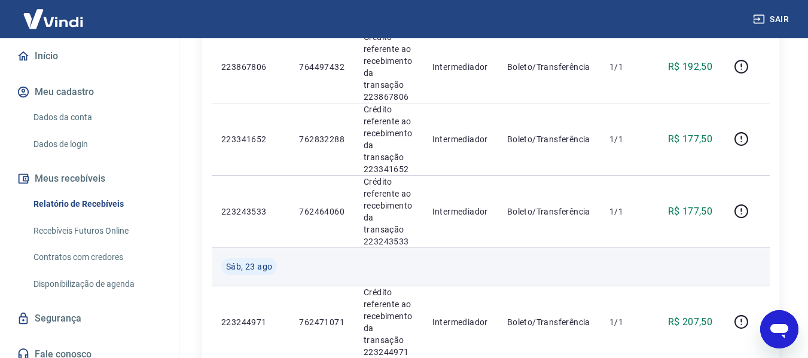
scroll to position [957, 0]
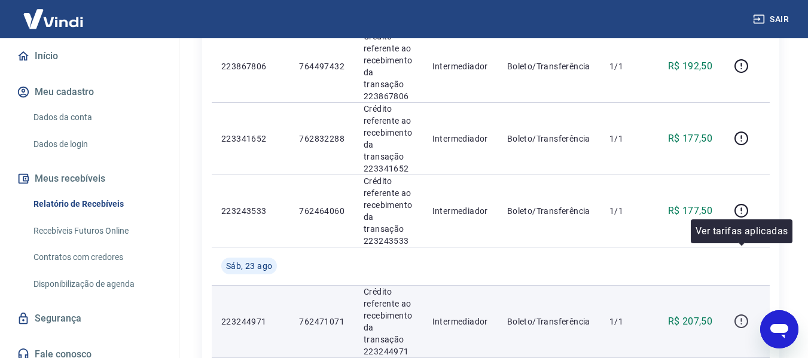
click at [744, 314] on icon "button" at bounding box center [741, 321] width 15 height 15
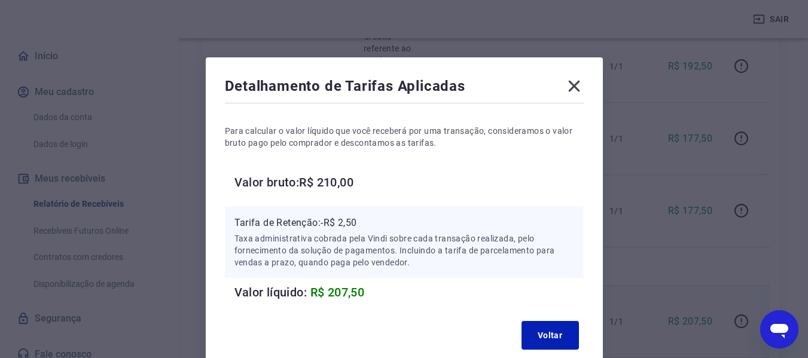
click at [579, 83] on icon at bounding box center [574, 86] width 19 height 19
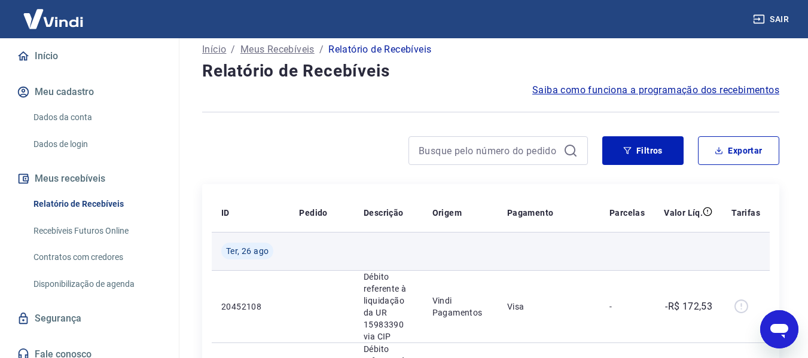
scroll to position [0, 0]
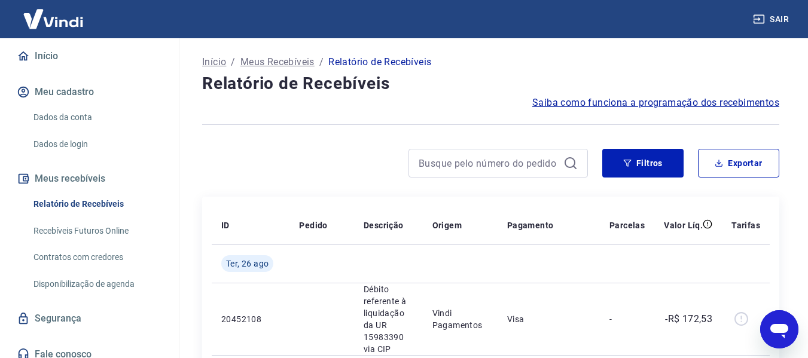
click at [620, 100] on span "Saiba como funciona a programação dos recebimentos" at bounding box center [656, 103] width 247 height 14
click at [84, 202] on link "Relatório de Recebíveis" at bounding box center [97, 204] width 136 height 25
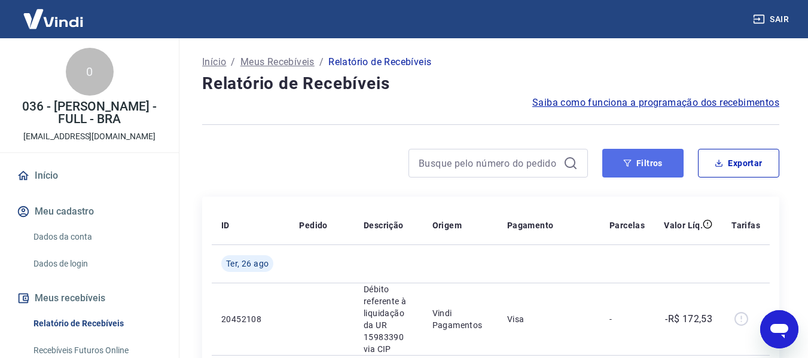
click at [659, 168] on button "Filtros" at bounding box center [643, 163] width 81 height 29
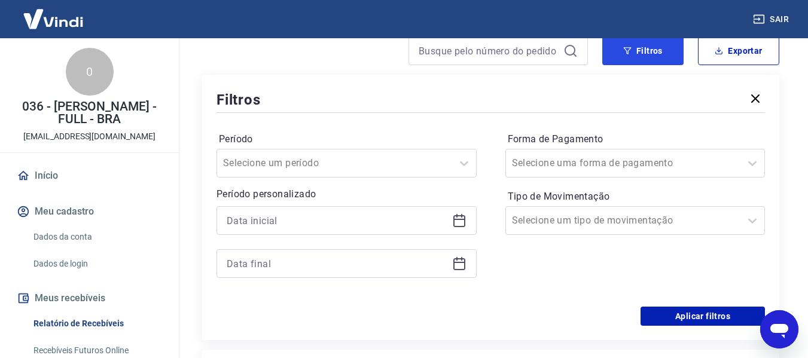
scroll to position [120, 0]
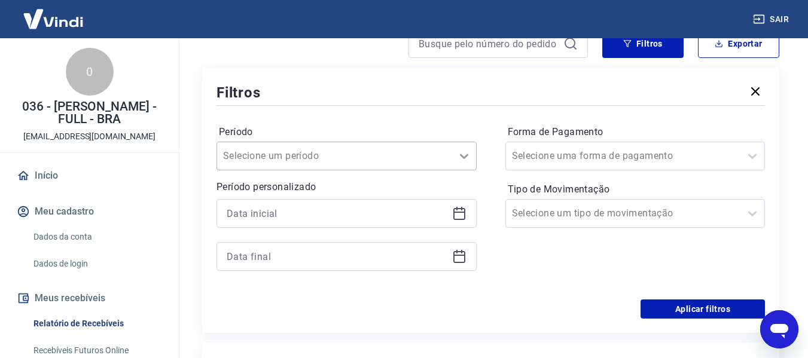
click at [464, 156] on icon at bounding box center [464, 156] width 14 height 14
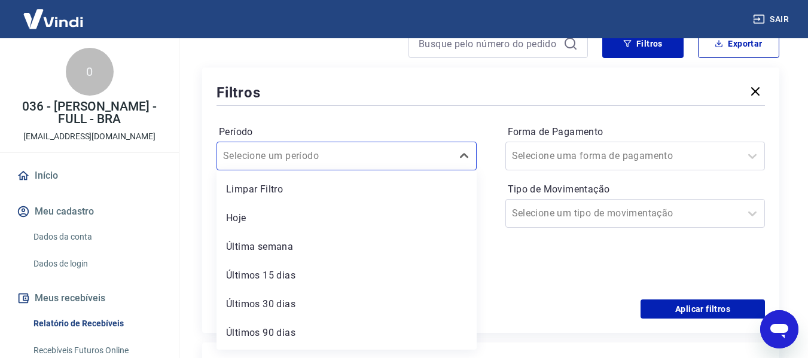
click at [437, 107] on div at bounding box center [491, 105] width 549 height 5
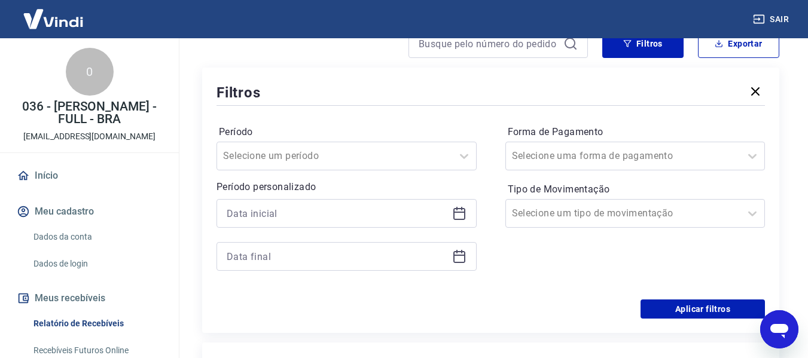
click at [459, 211] on icon at bounding box center [459, 213] width 14 height 14
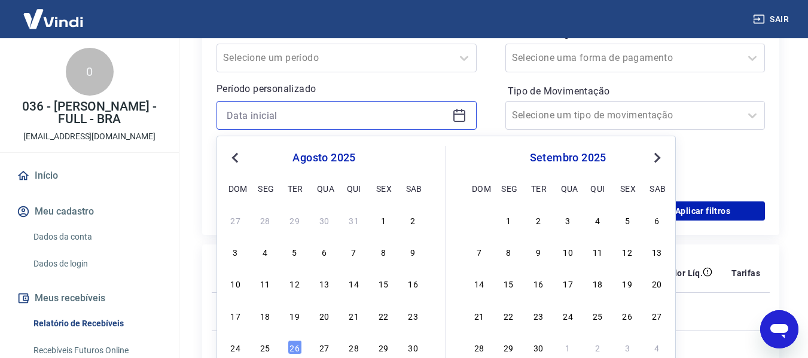
scroll to position [239, 0]
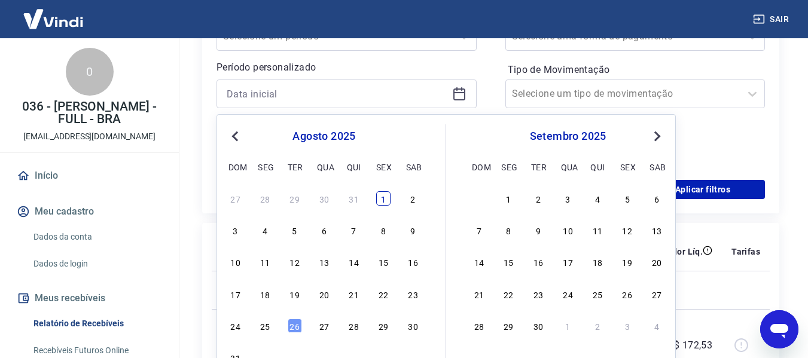
click at [384, 196] on div "1" at bounding box center [383, 198] width 14 height 14
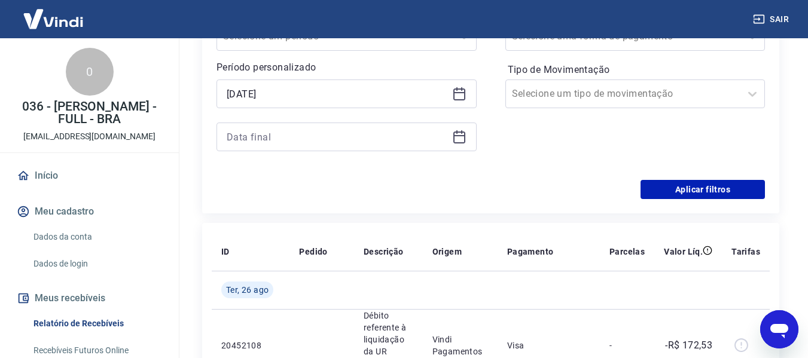
click at [460, 136] on icon at bounding box center [460, 135] width 12 height 1
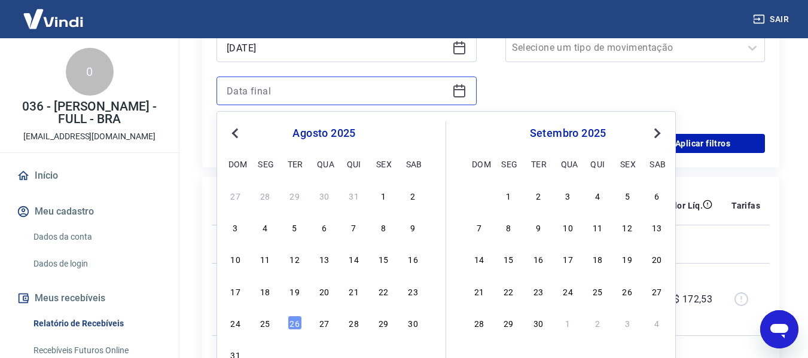
scroll to position [299, 0]
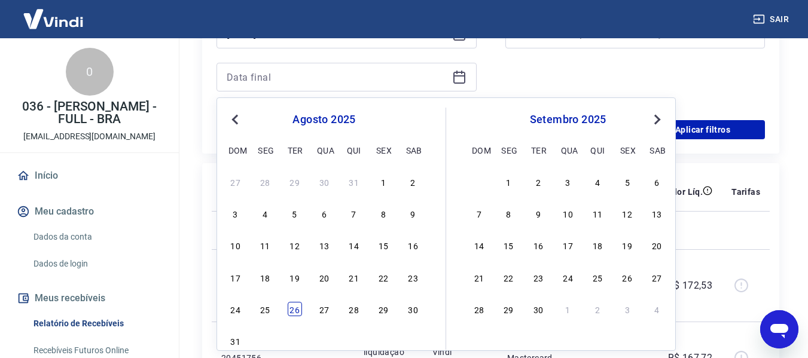
click at [293, 309] on div "26" at bounding box center [295, 309] width 14 height 14
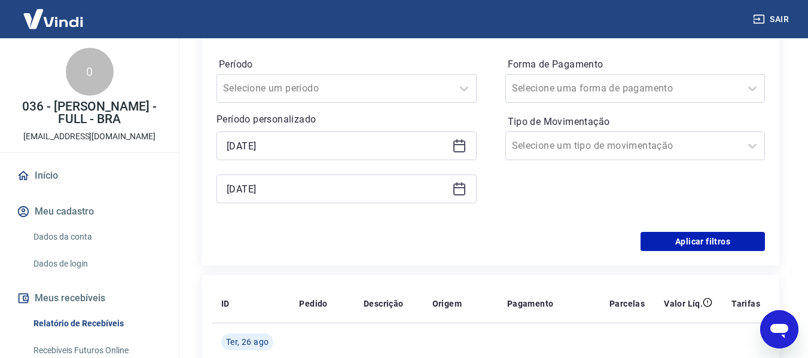
scroll to position [180, 0]
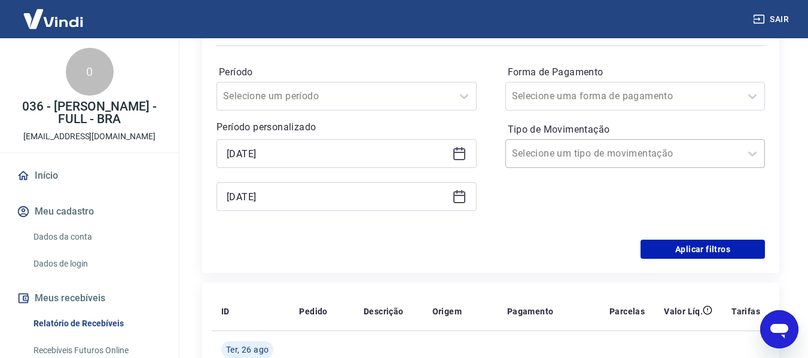
click at [601, 154] on input "Tipo de Movimentação" at bounding box center [572, 154] width 121 height 14
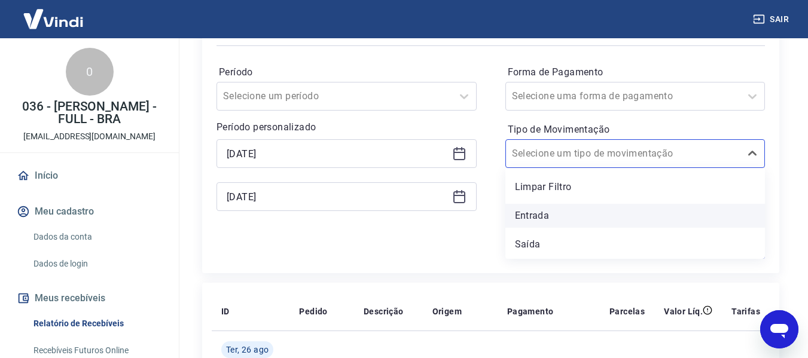
click at [531, 218] on div "Entrada" at bounding box center [636, 216] width 260 height 24
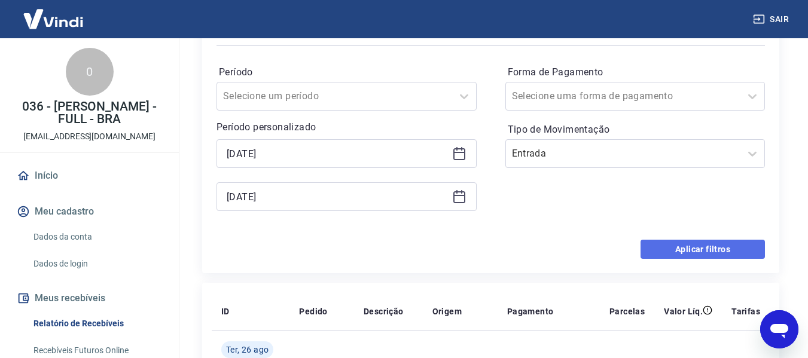
click at [679, 250] on button "Aplicar filtros" at bounding box center [703, 249] width 124 height 19
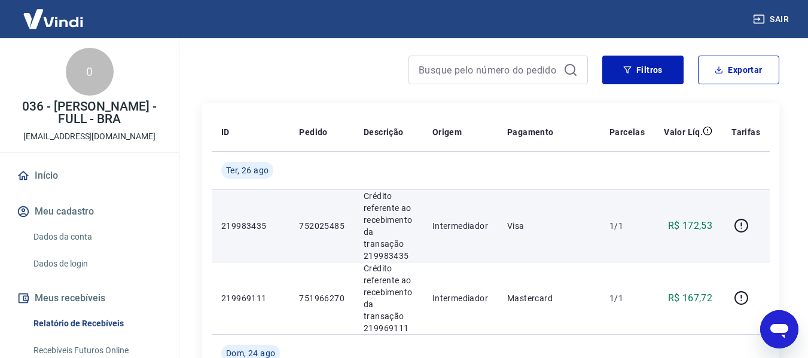
scroll to position [120, 0]
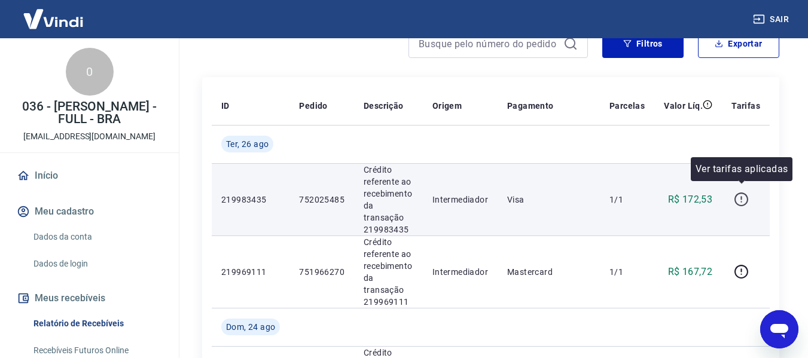
click at [740, 196] on icon "button" at bounding box center [741, 199] width 15 height 15
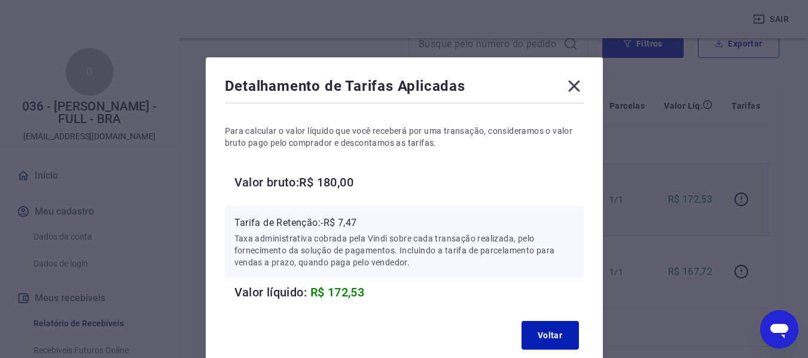
click at [576, 83] on icon at bounding box center [574, 86] width 19 height 19
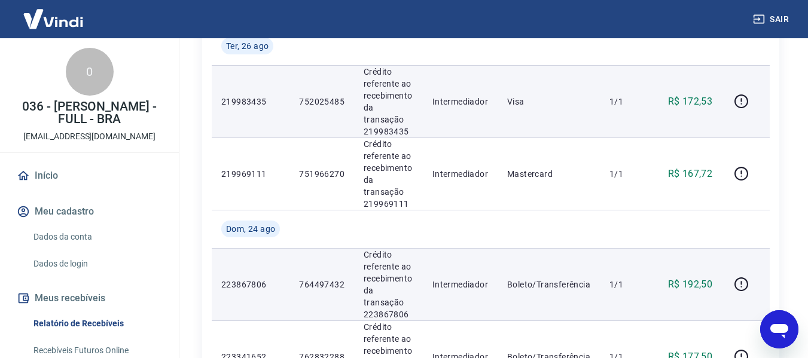
scroll to position [239, 0]
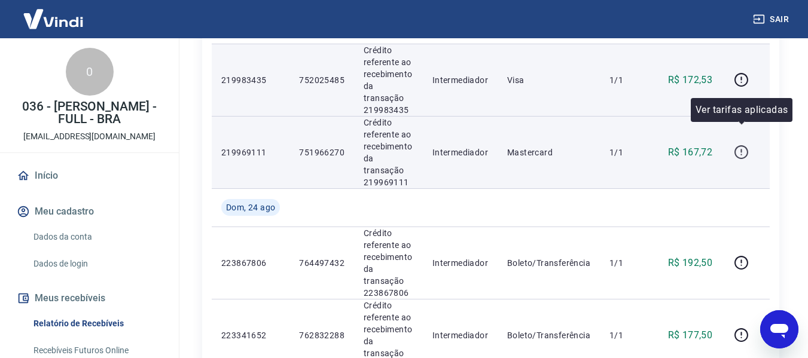
click at [741, 145] on icon "button" at bounding box center [741, 152] width 15 height 15
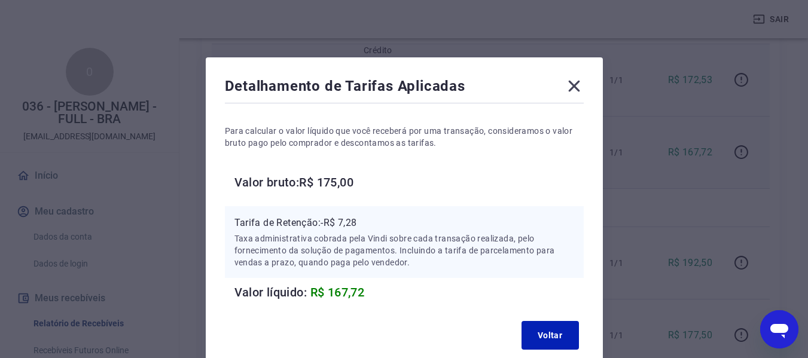
click at [571, 87] on icon at bounding box center [574, 86] width 19 height 19
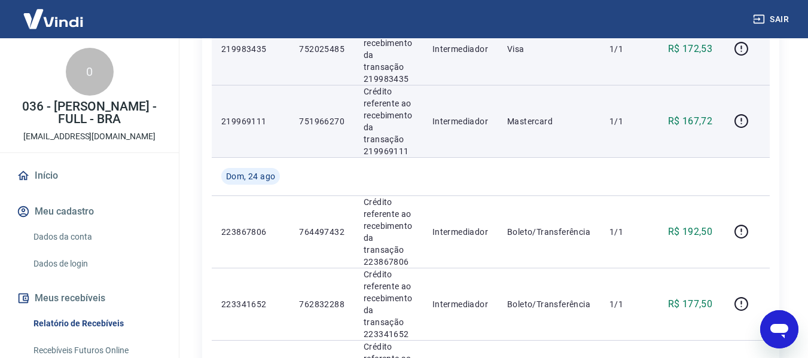
scroll to position [299, 0]
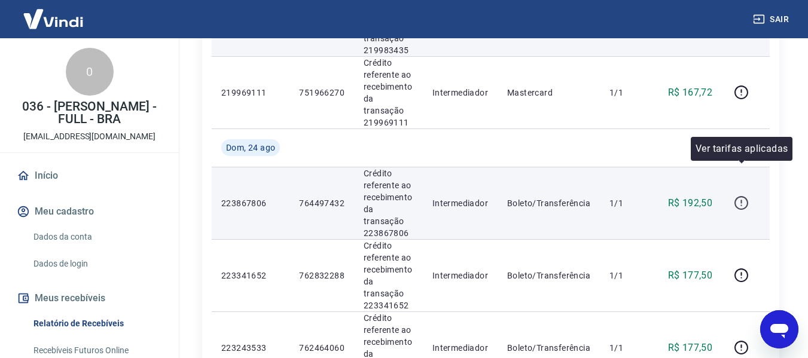
click at [742, 200] on icon "button" at bounding box center [741, 202] width 1 height 4
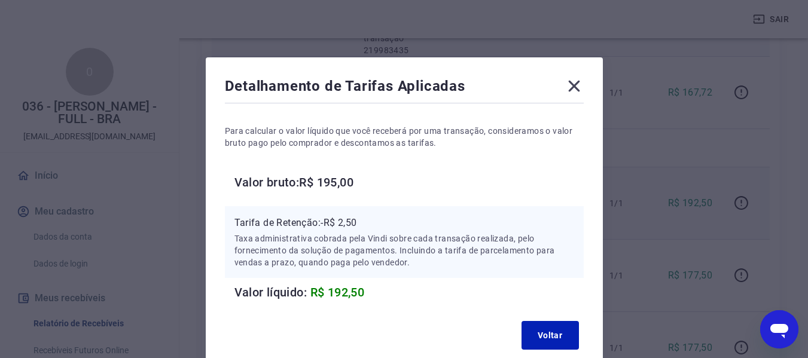
click at [570, 86] on icon at bounding box center [574, 86] width 19 height 19
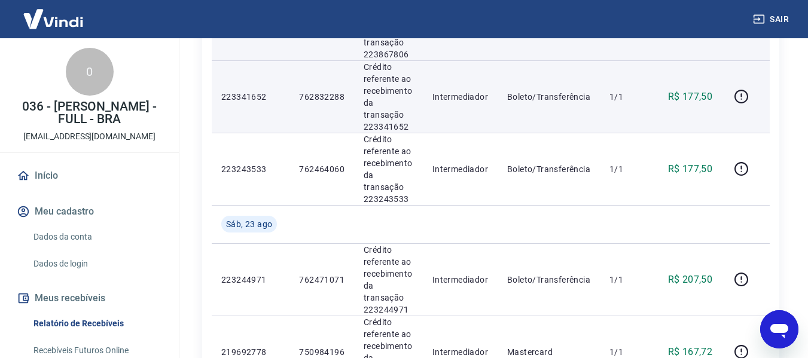
scroll to position [479, 0]
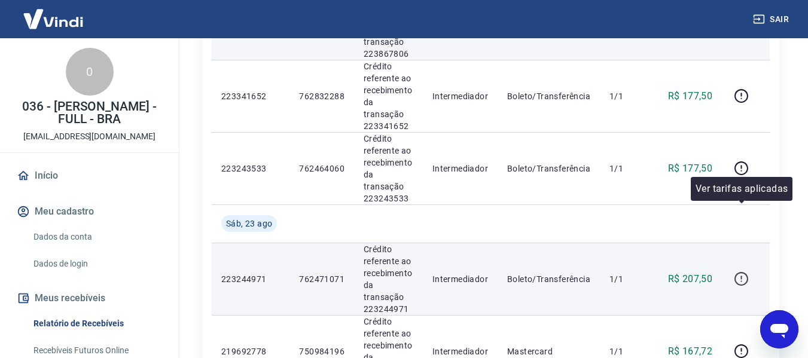
click at [740, 272] on icon "button" at bounding box center [741, 279] width 15 height 15
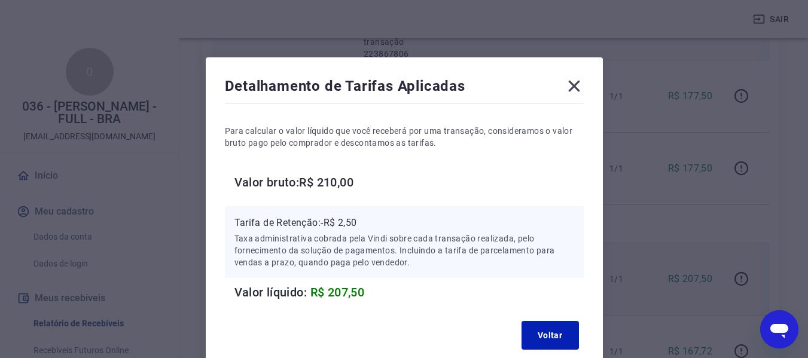
click at [573, 85] on icon at bounding box center [573, 86] width 11 height 11
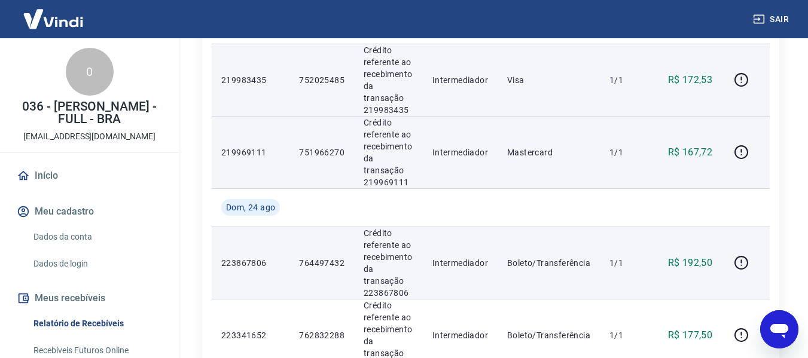
scroll to position [0, 0]
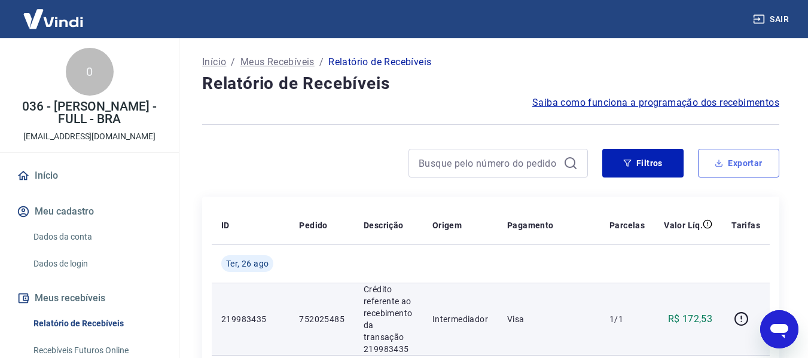
click at [747, 167] on button "Exportar" at bounding box center [738, 163] width 81 height 29
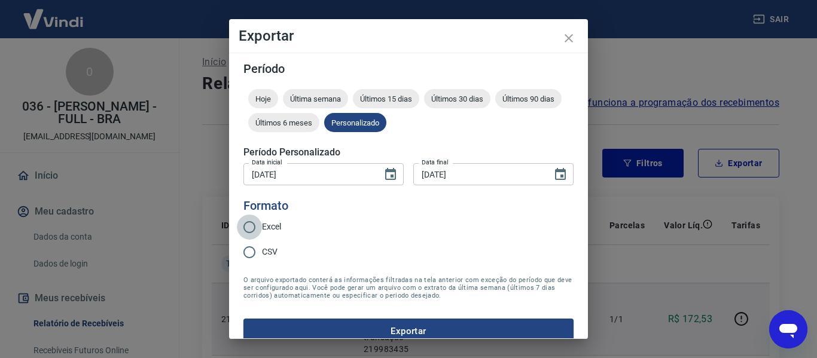
click at [246, 224] on input "Excel" at bounding box center [249, 227] width 25 height 25
click at [434, 332] on button "Exportar" at bounding box center [409, 331] width 330 height 25
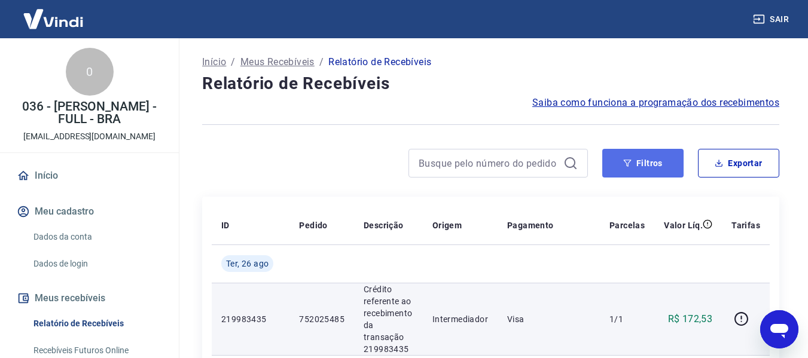
click at [649, 165] on button "Filtros" at bounding box center [643, 163] width 81 height 29
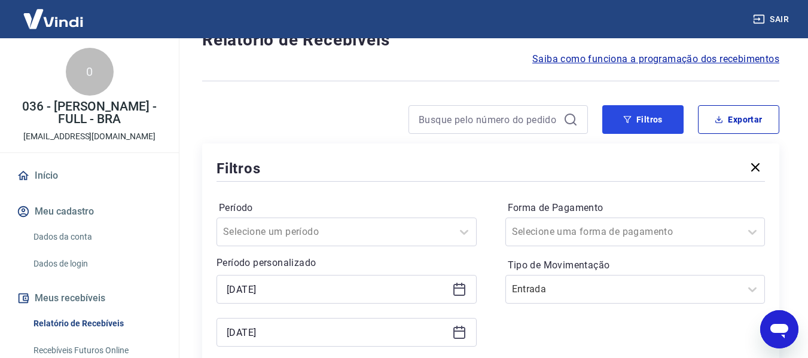
scroll to position [120, 0]
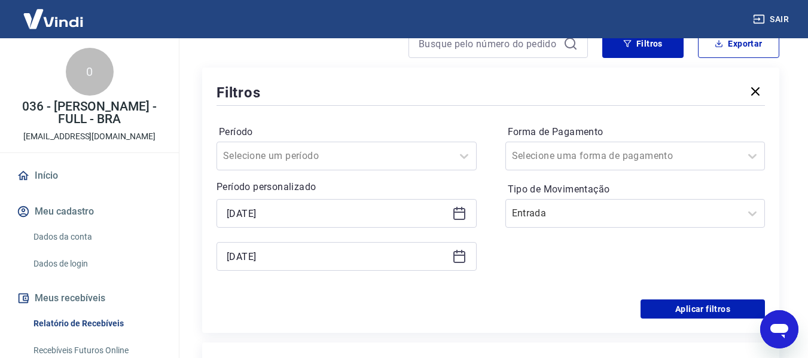
click at [454, 214] on icon at bounding box center [460, 214] width 12 height 12
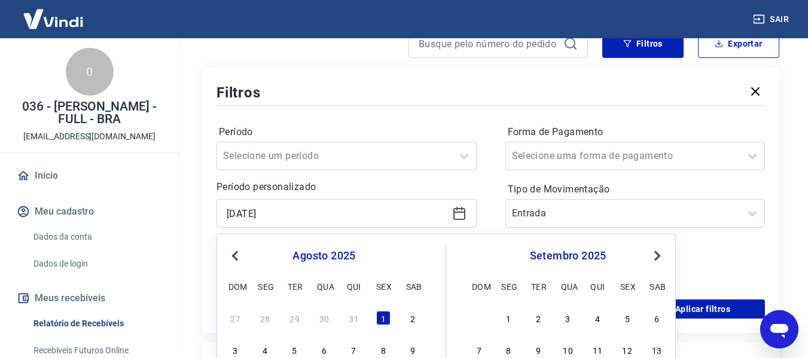
click at [236, 257] on span "Previous Month" at bounding box center [236, 256] width 0 height 14
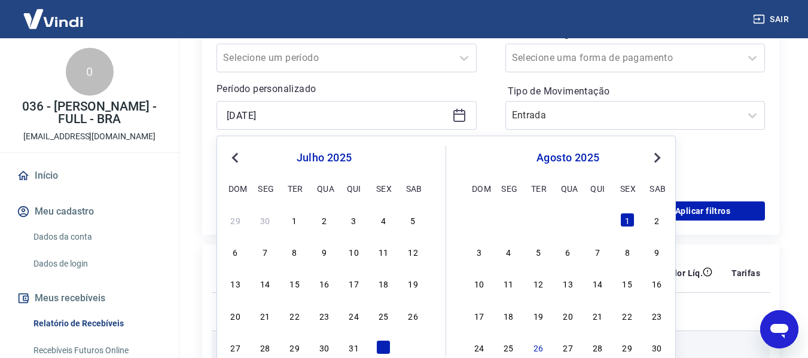
scroll to position [239, 0]
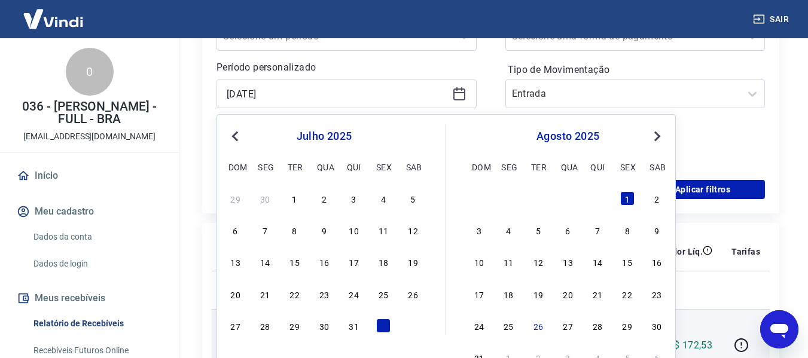
drag, startPoint x: 296, startPoint y: 201, endPoint x: 421, endPoint y: 130, distance: 143.9
click at [296, 200] on div "1" at bounding box center [295, 198] width 14 height 14
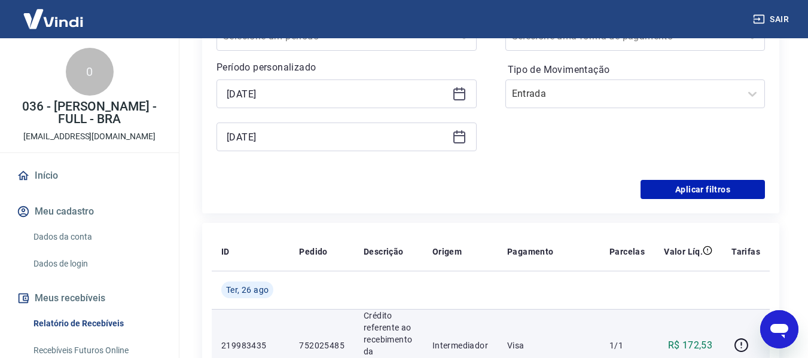
click at [464, 139] on icon at bounding box center [459, 137] width 14 height 14
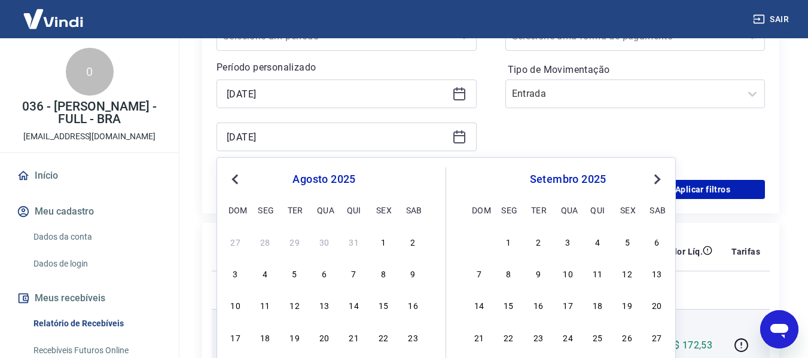
click at [236, 180] on span "Previous Month" at bounding box center [236, 179] width 0 height 14
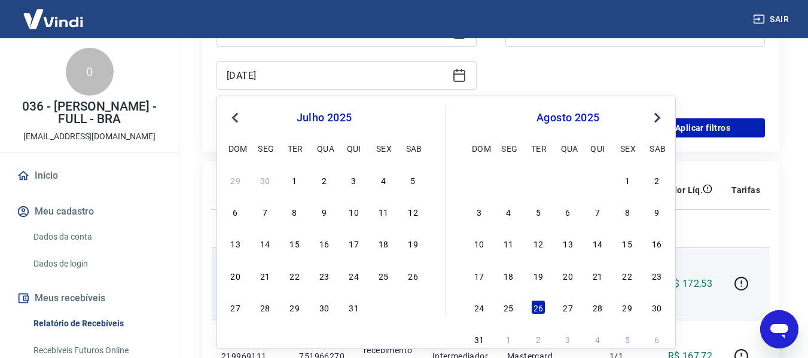
scroll to position [359, 0]
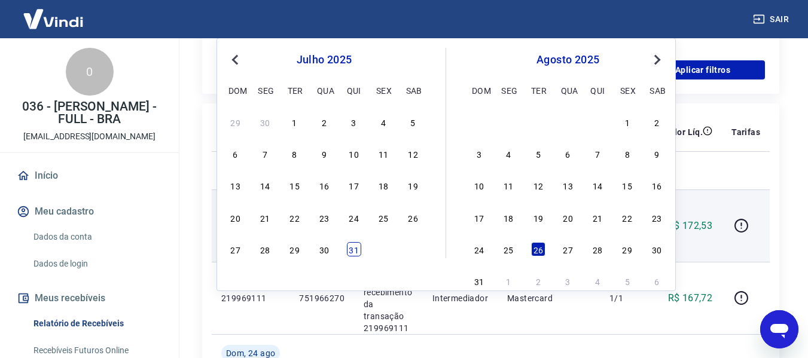
click at [354, 253] on div "31" at bounding box center [354, 249] width 14 height 14
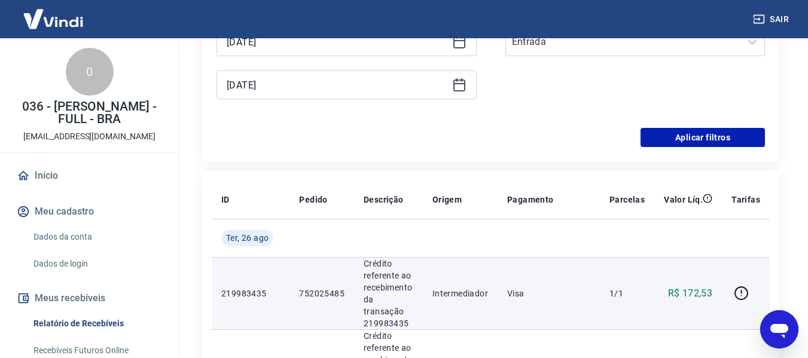
scroll to position [120, 0]
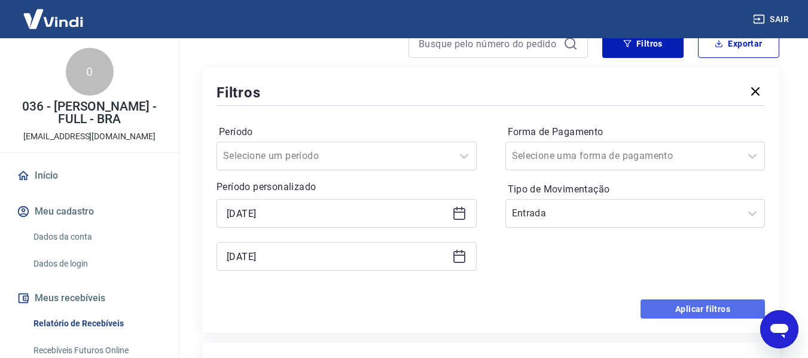
click at [682, 302] on button "Aplicar filtros" at bounding box center [703, 309] width 124 height 19
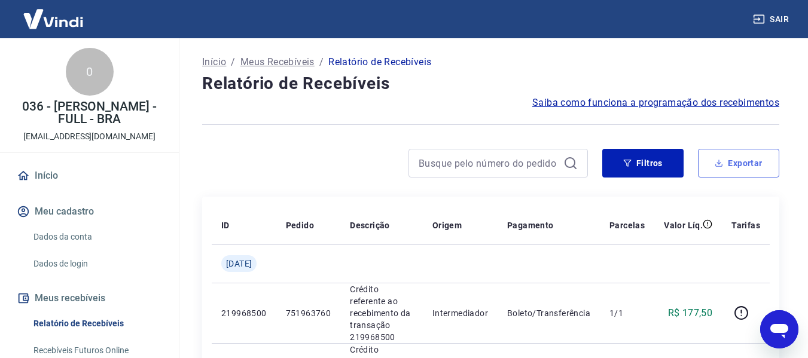
click at [746, 161] on button "Exportar" at bounding box center [738, 163] width 81 height 29
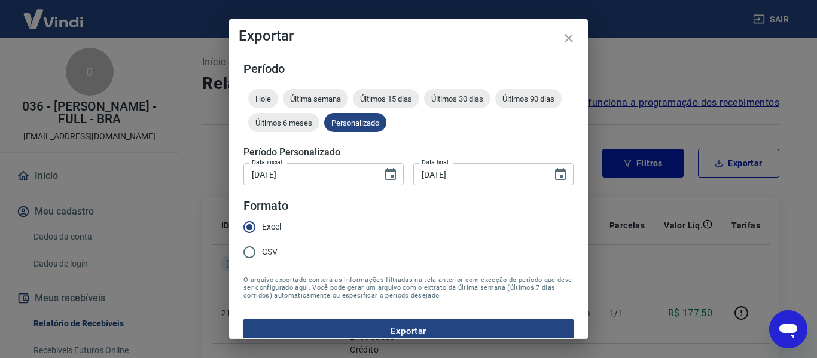
drag, startPoint x: 401, startPoint y: 326, endPoint x: 404, endPoint y: 319, distance: 7.8
click at [402, 326] on button "Exportar" at bounding box center [409, 331] width 330 height 25
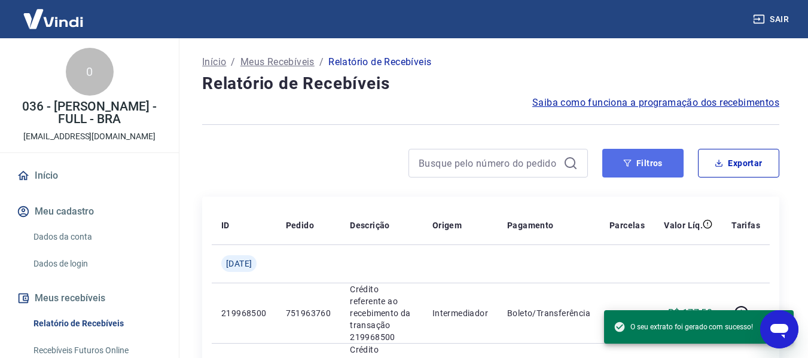
click at [644, 163] on button "Filtros" at bounding box center [643, 163] width 81 height 29
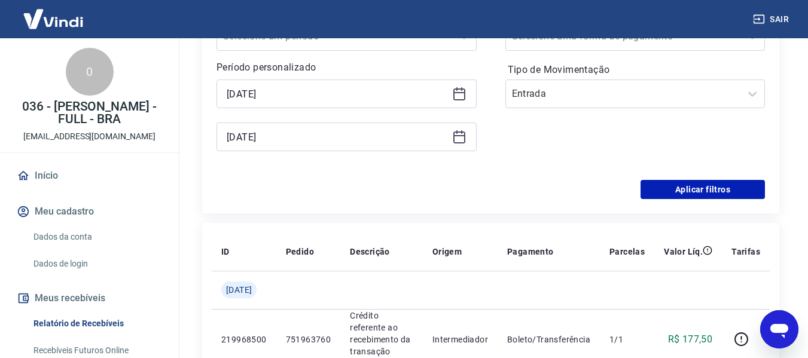
scroll to position [180, 0]
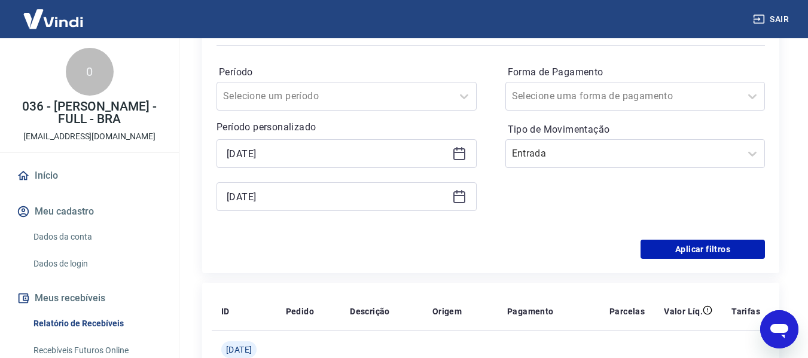
click at [460, 154] on icon at bounding box center [459, 154] width 14 height 14
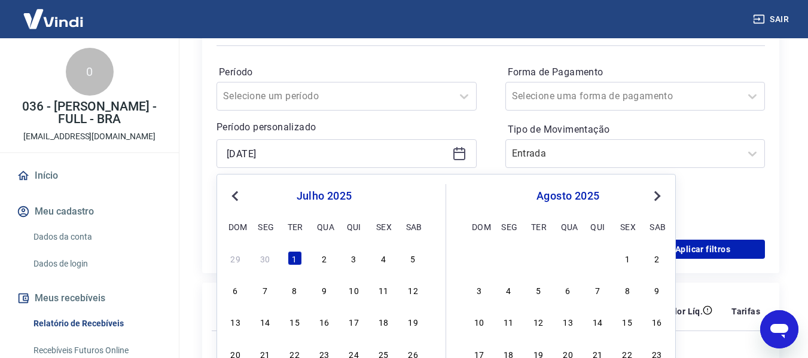
click at [236, 194] on span "Previous Month" at bounding box center [236, 196] width 0 height 14
click at [235, 261] on div "1" at bounding box center [236, 258] width 14 height 14
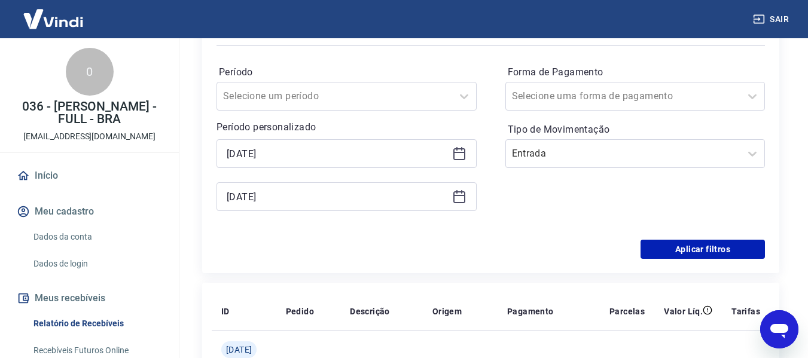
click at [460, 197] on icon at bounding box center [459, 197] width 14 height 14
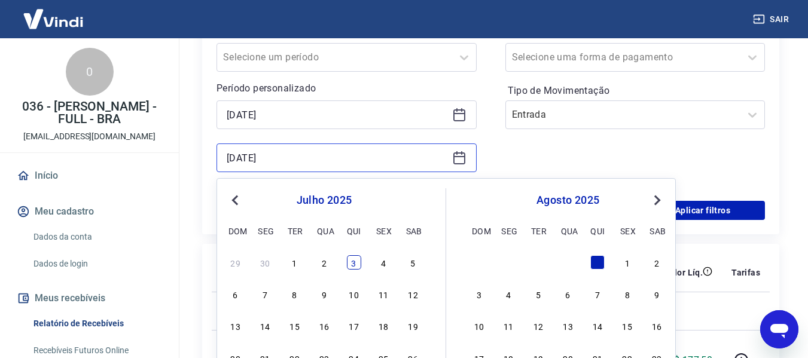
scroll to position [239, 0]
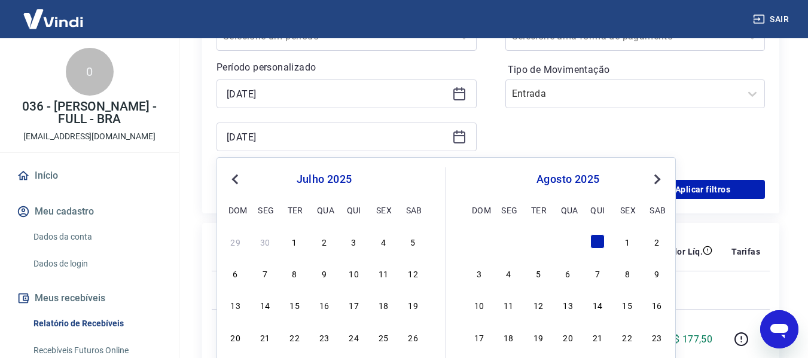
click at [230, 172] on div "[DATE] dom seg ter qua qui sex sab" at bounding box center [324, 193] width 195 height 51
click at [236, 181] on span "Previous Month" at bounding box center [236, 179] width 0 height 14
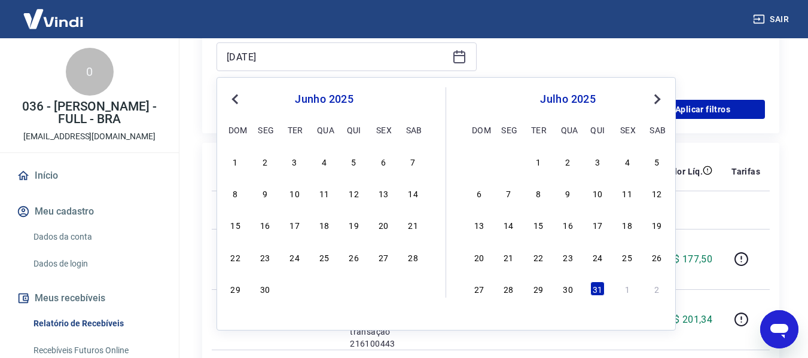
scroll to position [359, 0]
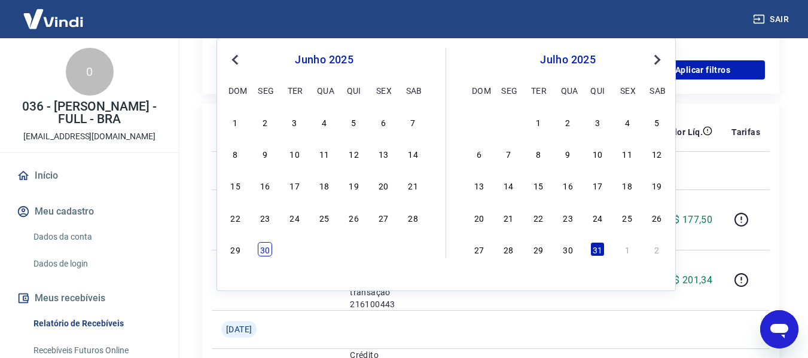
click at [270, 252] on div "30" at bounding box center [265, 249] width 14 height 14
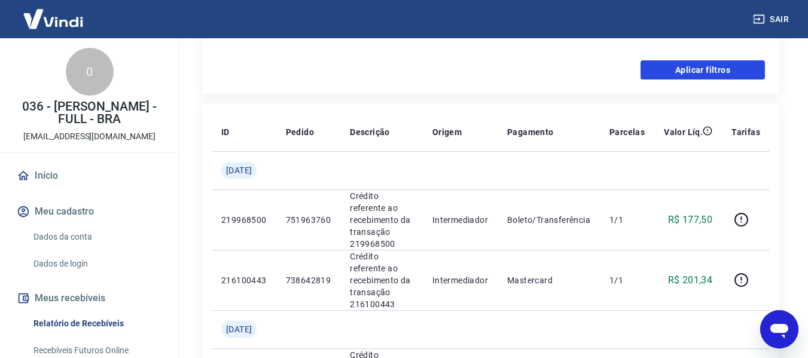
click at [710, 69] on button "Aplicar filtros" at bounding box center [703, 69] width 124 height 19
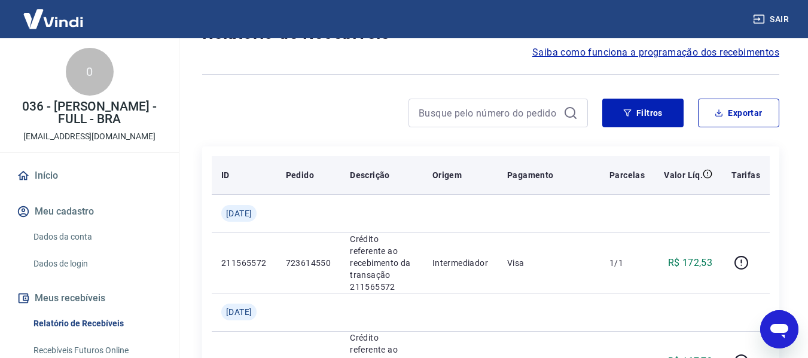
scroll to position [120, 0]
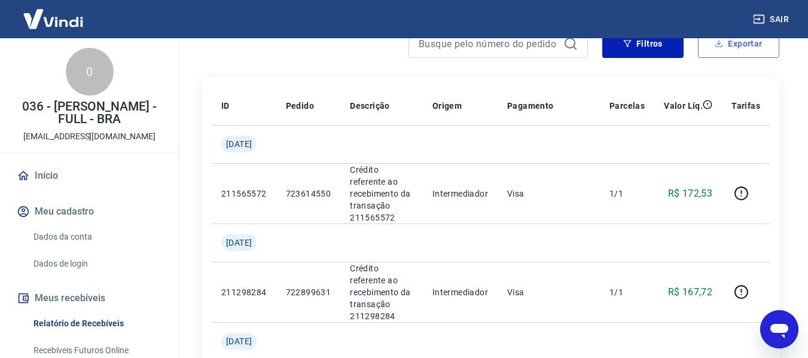
click at [747, 44] on button "Exportar" at bounding box center [738, 43] width 81 height 29
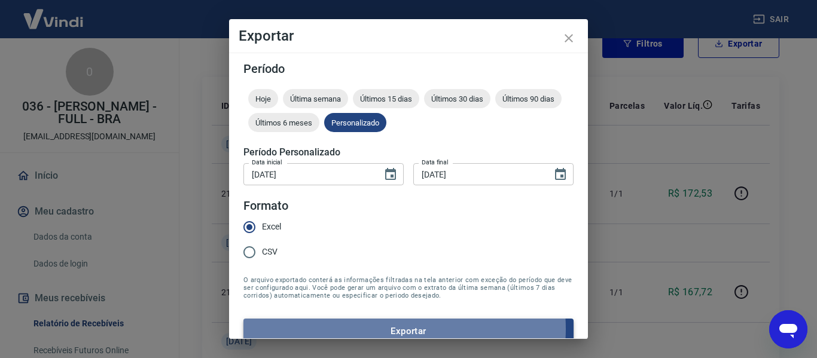
click at [393, 329] on button "Exportar" at bounding box center [409, 331] width 330 height 25
